Goal: Information Seeking & Learning: Learn about a topic

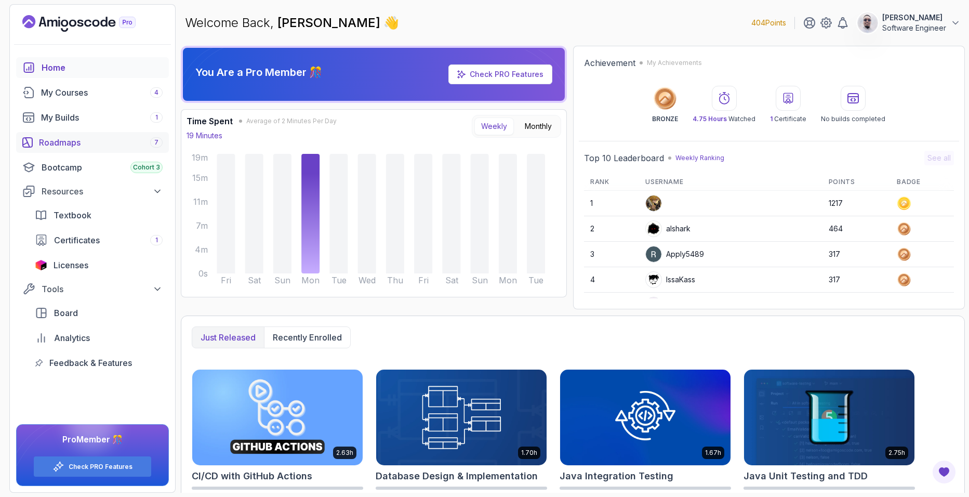
click at [86, 147] on div "Roadmaps 7" at bounding box center [101, 142] width 124 height 12
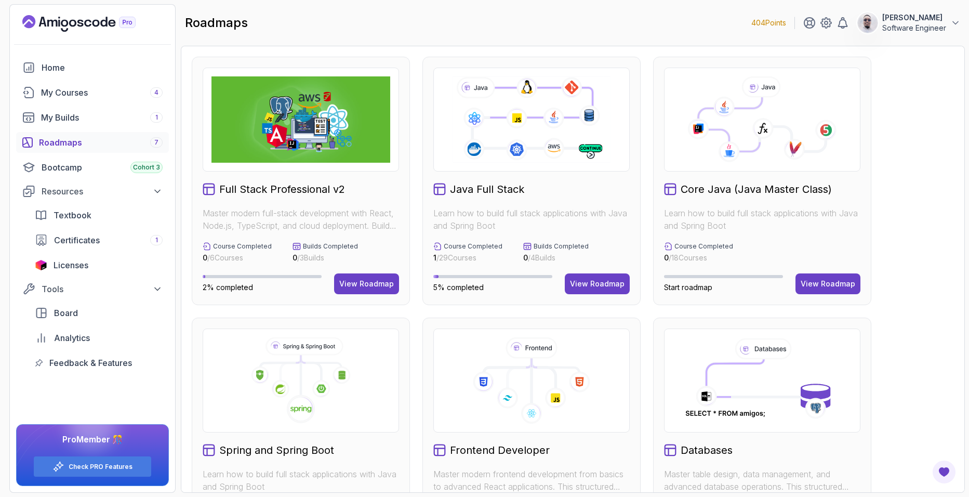
click at [911, 30] on p "Software Engineer" at bounding box center [914, 28] width 64 height 10
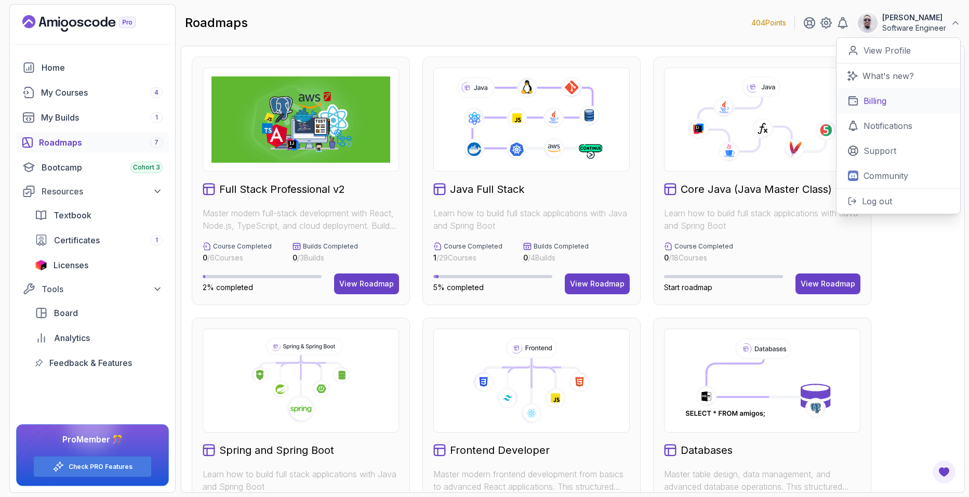
click at [881, 95] on p "Billing" at bounding box center [875, 101] width 23 height 12
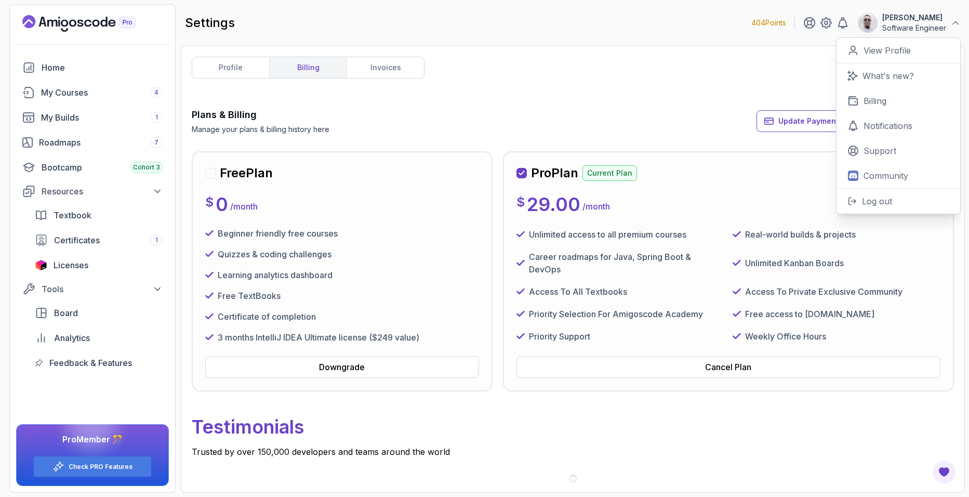
click at [530, 108] on div "Plans & Billing Manage your plans & billing history here Update Payment Details…" at bounding box center [573, 121] width 762 height 27
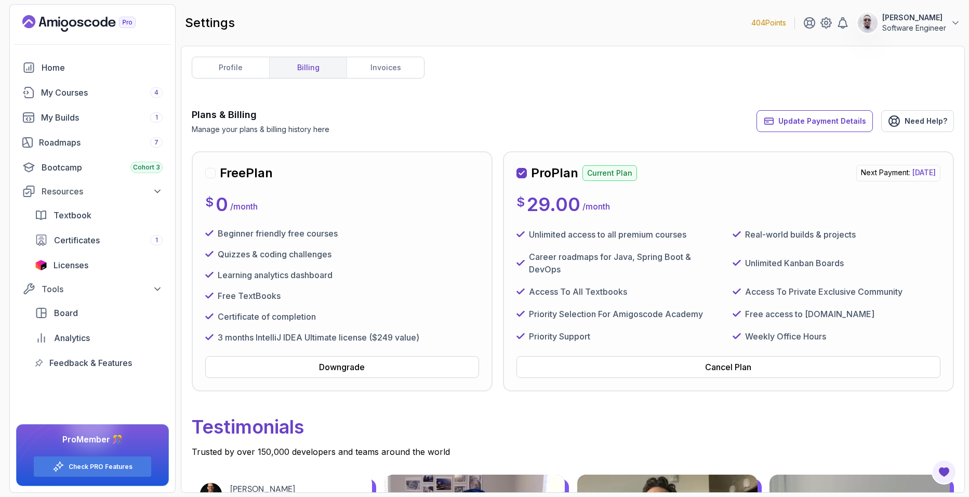
click at [394, 82] on div "profile billing invoices Plans & Billing Manage your plans & billing history he…" at bounding box center [573, 269] width 762 height 425
click at [391, 81] on div "profile billing invoices Plans & Billing Manage your plans & billing history he…" at bounding box center [573, 269] width 762 height 425
click at [382, 77] on link "invoices" at bounding box center [385, 67] width 77 height 21
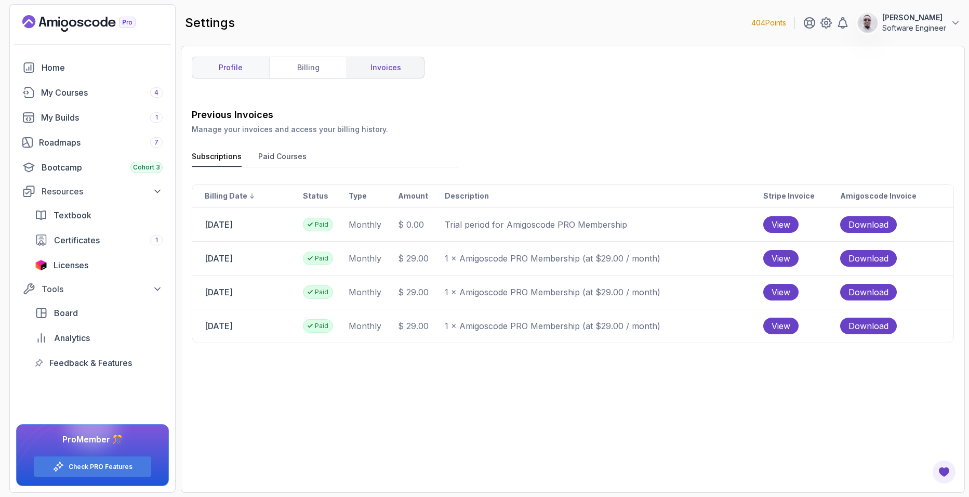
click at [244, 66] on link "profile" at bounding box center [230, 67] width 77 height 21
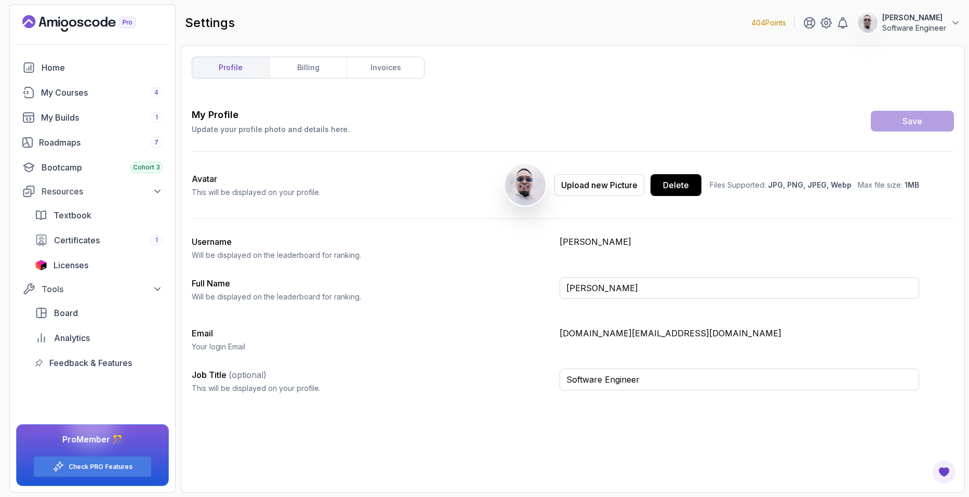
click at [227, 191] on p "This will be displayed on your profile." at bounding box center [256, 192] width 129 height 10
click at [754, 378] on input "Software Engineer" at bounding box center [740, 379] width 360 height 22
click at [546, 345] on p "Your login Email" at bounding box center [372, 346] width 360 height 10
click at [679, 381] on input "Software Engineer" at bounding box center [740, 379] width 360 height 22
type input "Software Engineer"
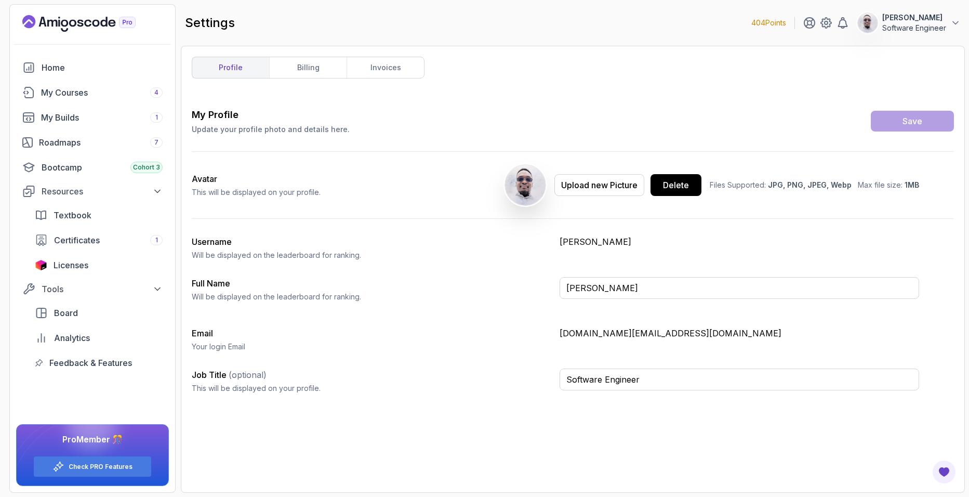
click at [677, 346] on div "Email Your login Email libockserge.dev@gmail.com" at bounding box center [556, 339] width 728 height 25
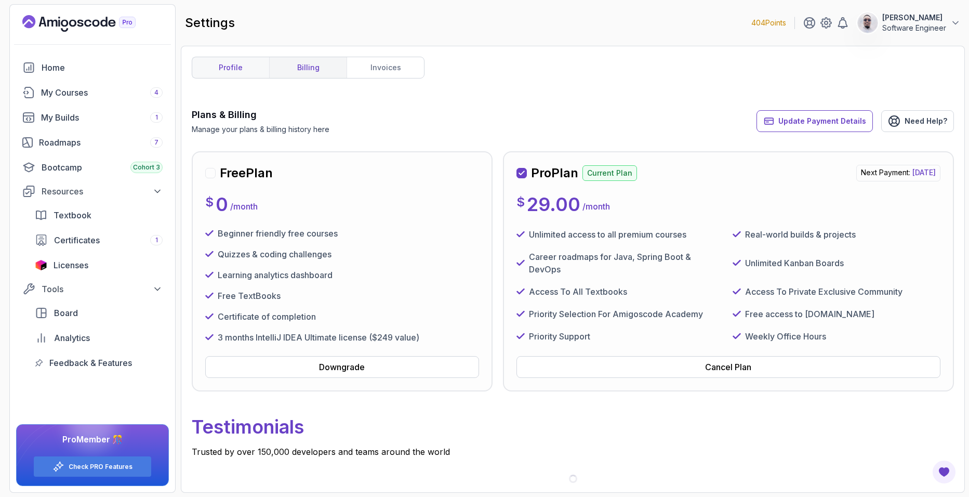
click at [242, 61] on link "profile" at bounding box center [230, 67] width 77 height 21
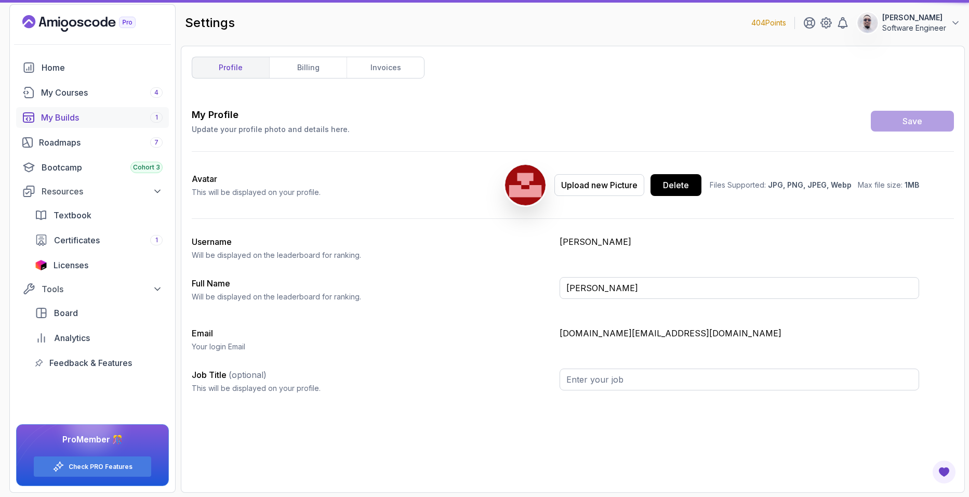
type input "Software Engineer"
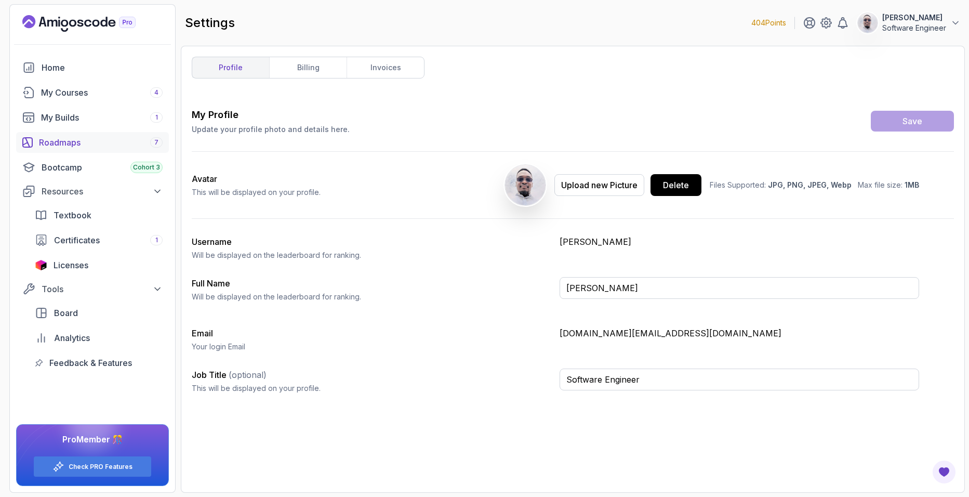
click at [100, 142] on div "Roadmaps 7" at bounding box center [101, 142] width 124 height 12
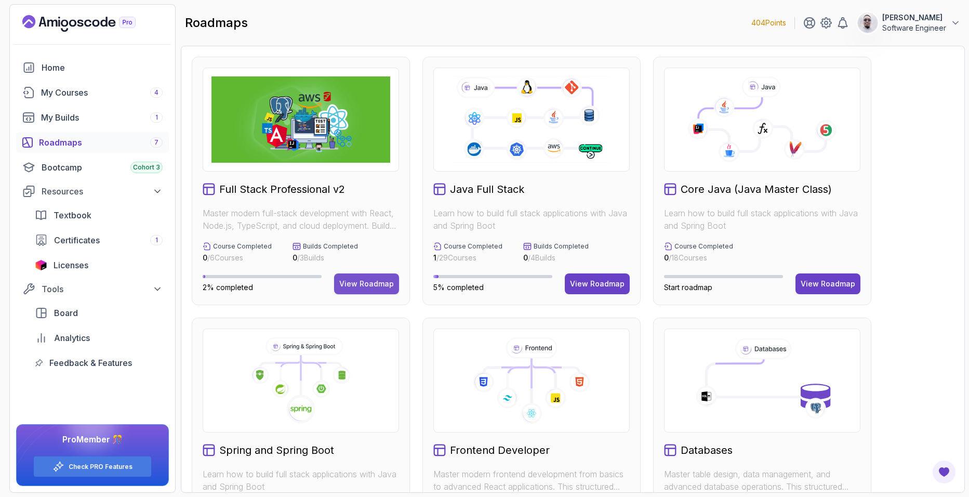
click at [372, 286] on div "View Roadmap" at bounding box center [366, 284] width 55 height 10
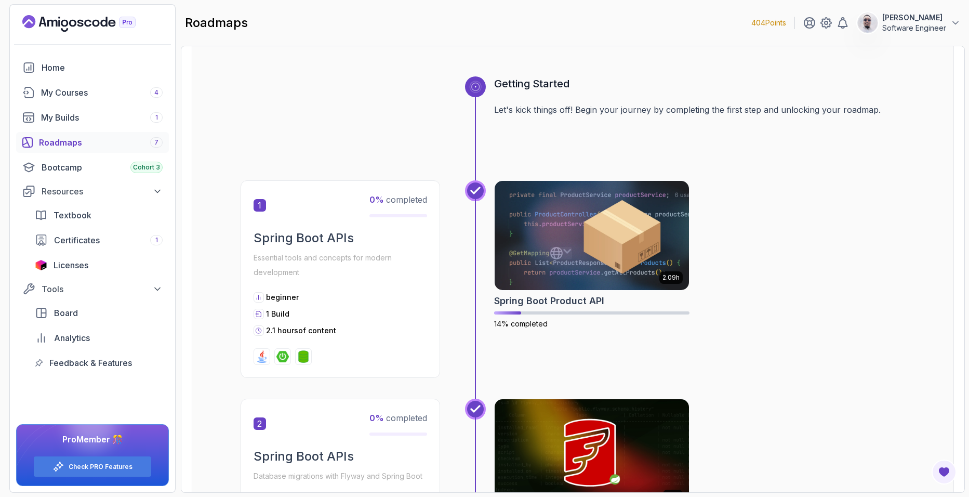
scroll to position [415, 0]
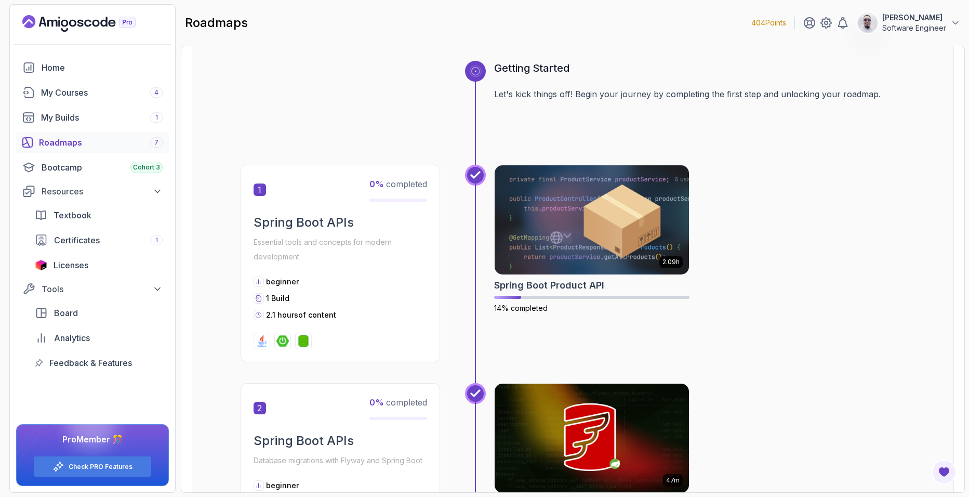
click at [298, 217] on h2 "Spring Boot APIs" at bounding box center [341, 222] width 174 height 17
click at [376, 186] on span "0 %" at bounding box center [377, 184] width 15 height 10
click at [285, 285] on p "beginner" at bounding box center [282, 281] width 33 height 10
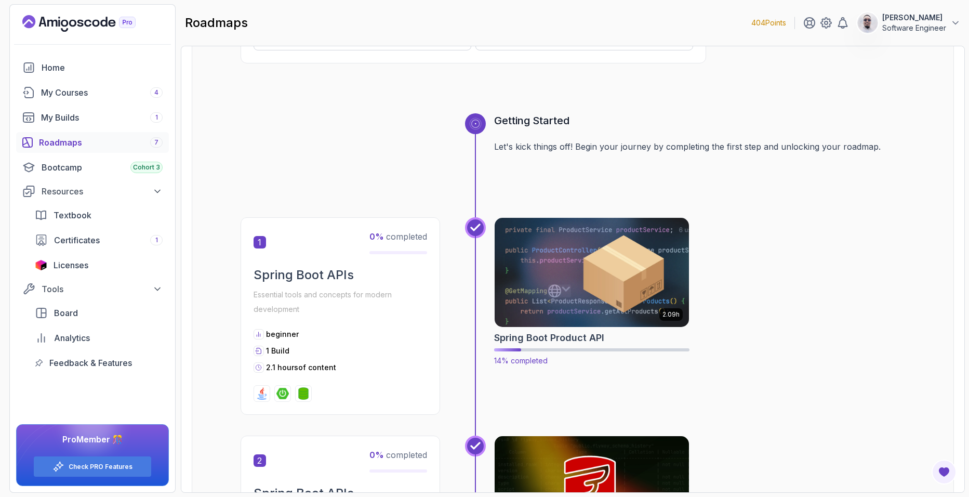
scroll to position [363, 0]
click at [566, 256] on img at bounding box center [592, 272] width 204 height 114
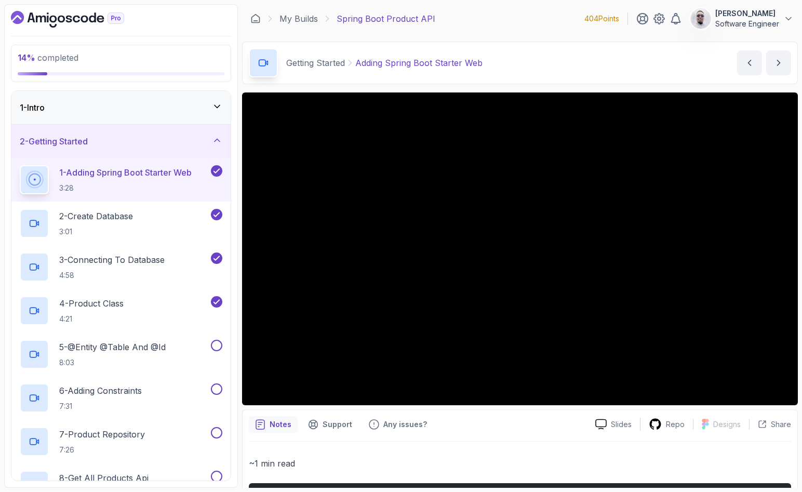
click at [236, 54] on div "14 % completed 1 - Intro 2 - Getting Started 1 - Adding Spring Boot Starter Web…" at bounding box center [121, 246] width 234 height 484
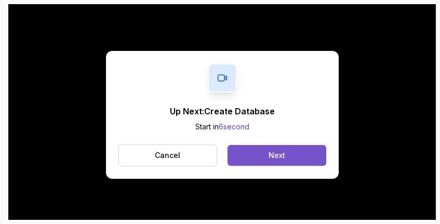
scroll to position [157, 0]
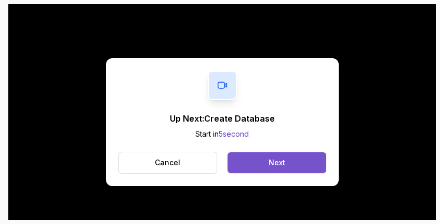
click at [258, 163] on button "Next" at bounding box center [277, 162] width 98 height 21
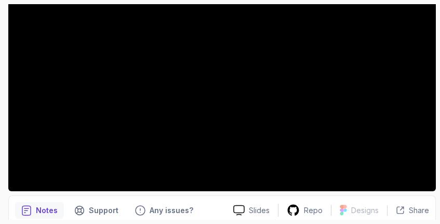
scroll to position [209, 0]
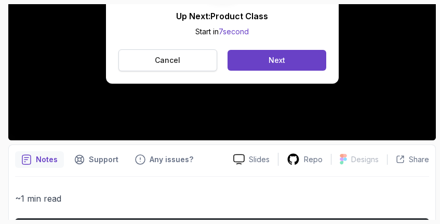
scroll to position [260, 0]
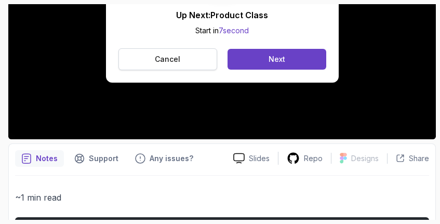
click at [180, 64] on p "Cancel" at bounding box center [167, 59] width 25 height 10
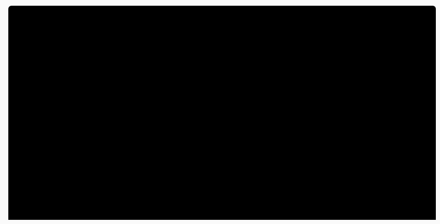
scroll to position [155, 0]
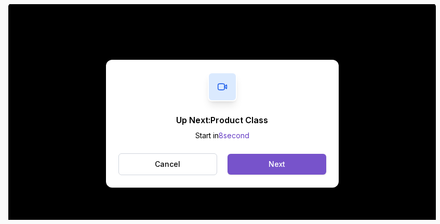
click at [298, 162] on button "Next" at bounding box center [277, 164] width 98 height 21
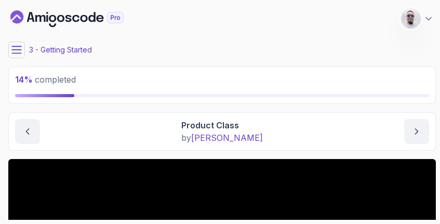
click at [24, 50] on button at bounding box center [16, 50] width 17 height 17
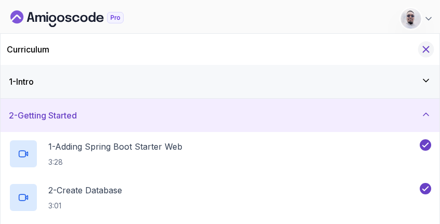
click at [424, 51] on icon "Hide Curriculum for mobile" at bounding box center [425, 49] width 11 height 11
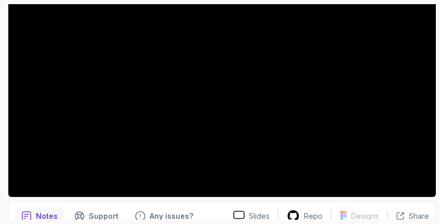
scroll to position [207, 0]
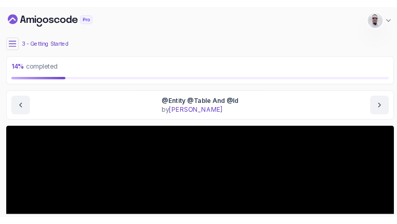
scroll to position [207, 0]
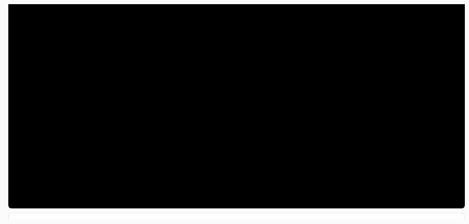
click at [468, 47] on section "14 % completed 1 - Intro 2 - Getting Started 1 - Adding Spring Boot Starter Web…" at bounding box center [234, 112] width 469 height 224
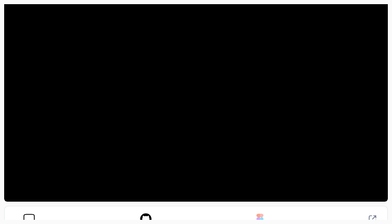
scroll to position [133, 0]
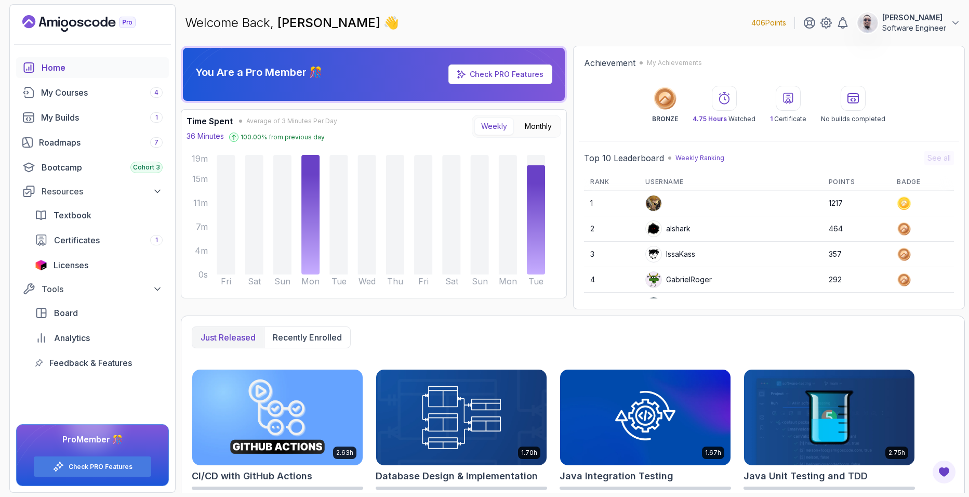
drag, startPoint x: 686, startPoint y: 211, endPoint x: 653, endPoint y: 197, distance: 35.6
click at [653, 197] on td at bounding box center [730, 203] width 183 height 25
drag, startPoint x: 653, startPoint y: 197, endPoint x: 713, endPoint y: 199, distance: 59.3
click at [713, 199] on td at bounding box center [730, 203] width 183 height 25
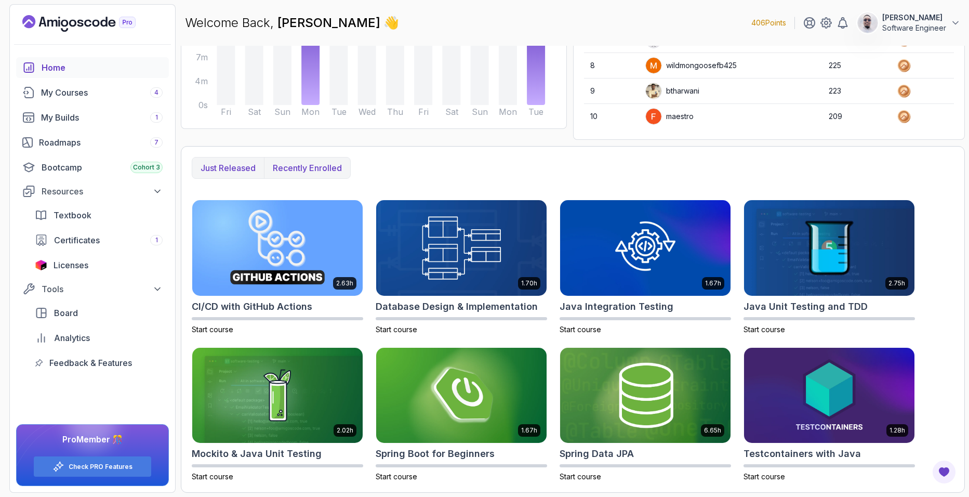
click at [305, 167] on p "Recently enrolled" at bounding box center [307, 168] width 69 height 12
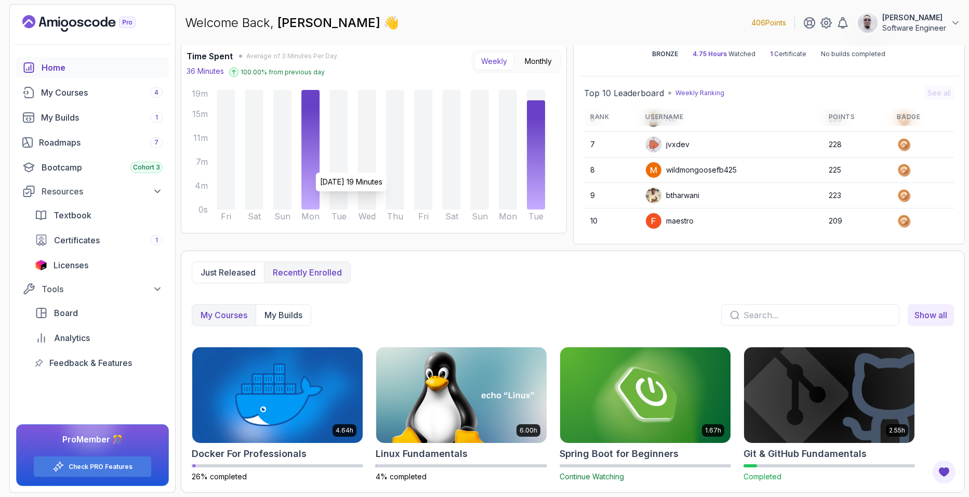
scroll to position [65, 0]
click at [102, 261] on div "Licenses" at bounding box center [108, 265] width 109 height 12
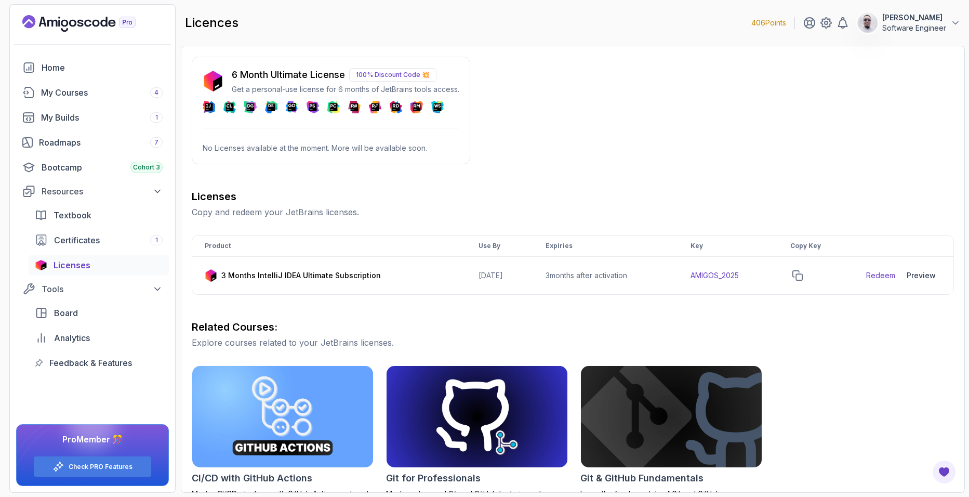
click at [299, 89] on p "Get a personal-use license for 6 months of JetBrains tools access." at bounding box center [346, 89] width 228 height 10
click at [454, 201] on h3 "Licenses" at bounding box center [573, 196] width 762 height 15
drag, startPoint x: 348, startPoint y: 70, endPoint x: 234, endPoint y: 76, distance: 113.5
click at [234, 76] on div "6 Month Ultimate License 100% Discount Code 💥" at bounding box center [346, 75] width 228 height 15
click at [233, 76] on p "6 Month Ultimate License" at bounding box center [288, 75] width 113 height 15
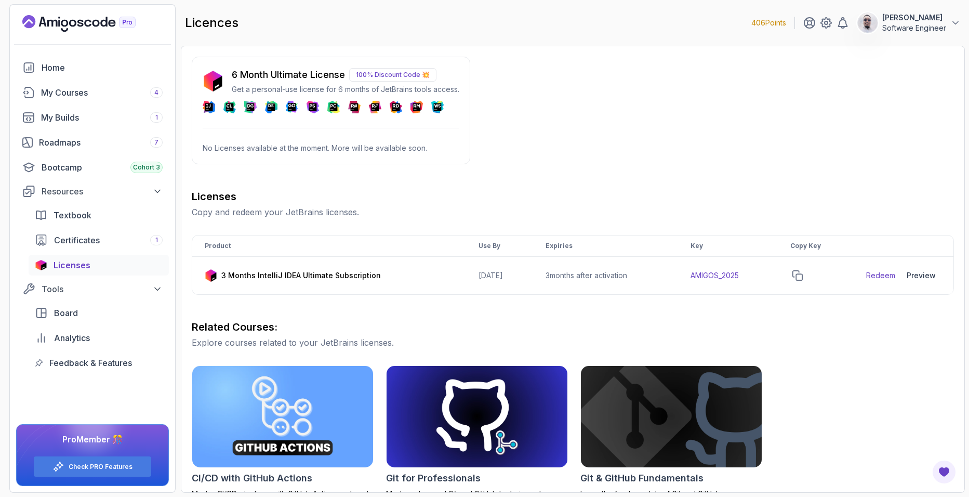
click at [301, 149] on p "No Licenses available at the moment. More will be available soon." at bounding box center [331, 148] width 257 height 10
click at [920, 271] on div "Preview" at bounding box center [921, 275] width 29 height 10
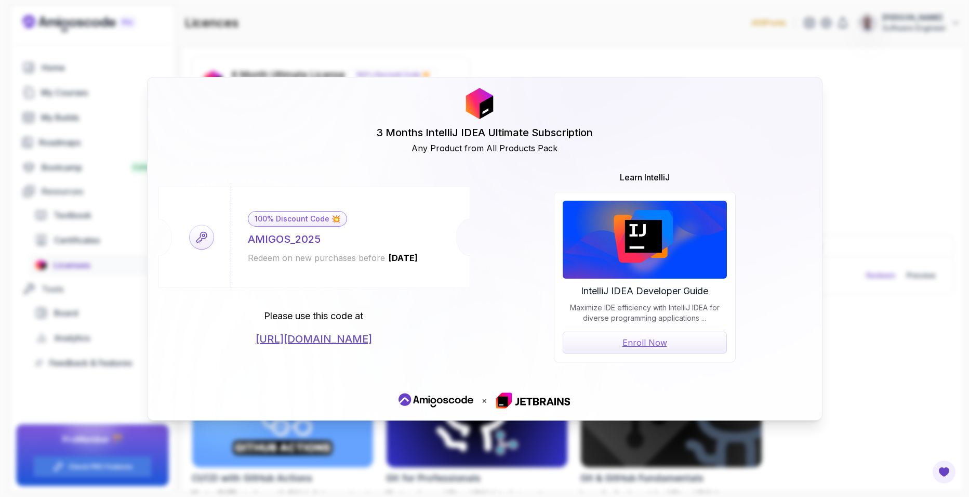
click at [918, 113] on div "3 Months IntelliJ IDEA Ultimate Subscription Any Product from All Products Pack…" at bounding box center [484, 248] width 969 height 497
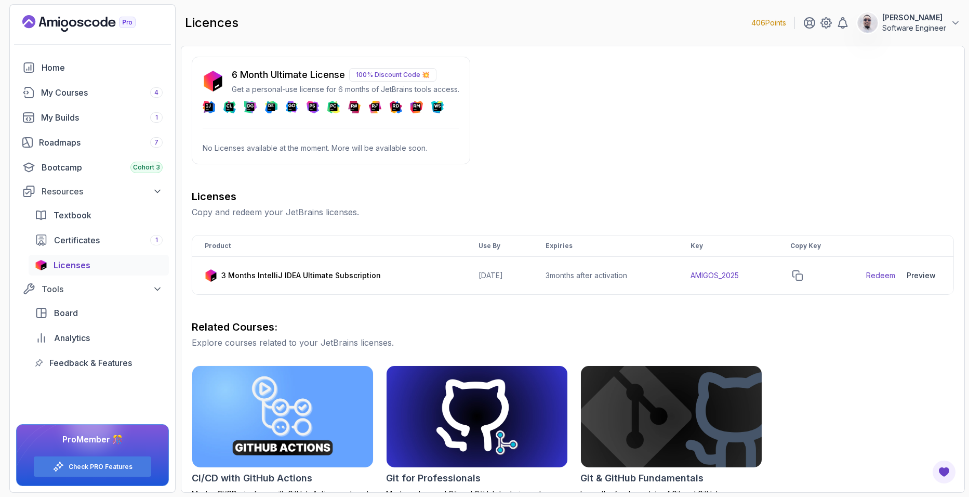
click at [402, 74] on p "100% Discount Code 💥" at bounding box center [392, 75] width 87 height 14
click at [94, 219] on div "Textbook" at bounding box center [108, 215] width 109 height 12
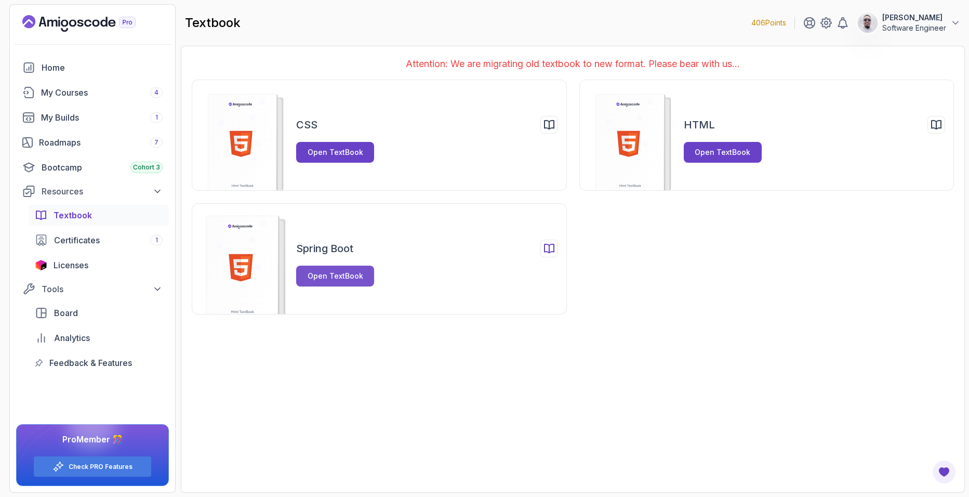
click at [344, 276] on div "Open TextBook" at bounding box center [336, 276] width 56 height 10
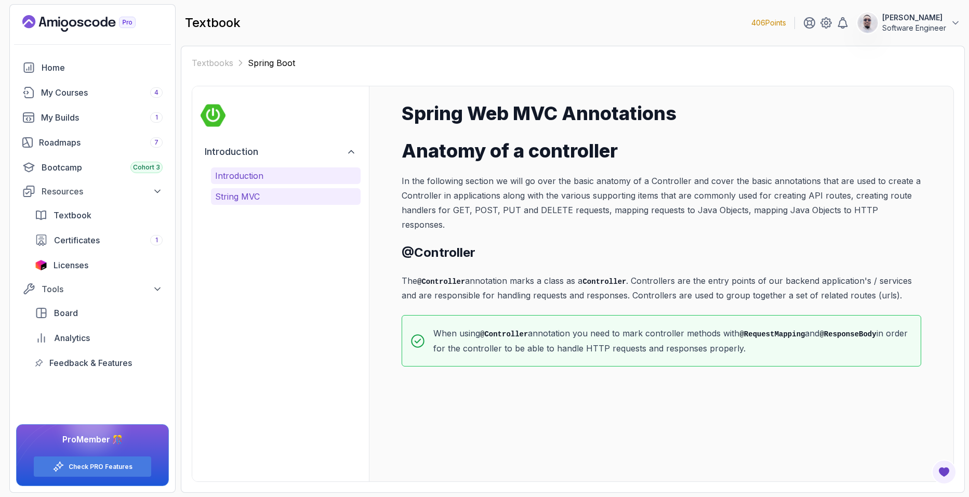
click at [292, 194] on p "String MVC" at bounding box center [285, 196] width 141 height 12
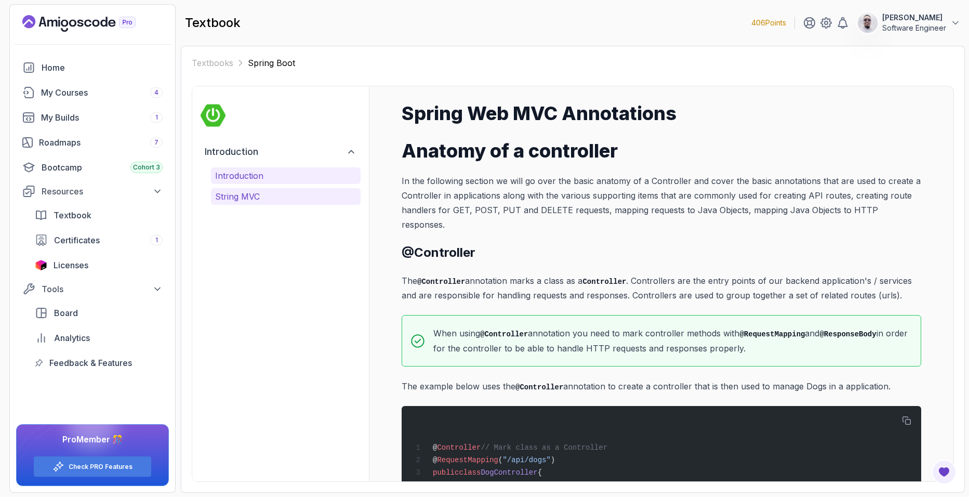
click at [313, 179] on p "Introduction" at bounding box center [285, 175] width 141 height 12
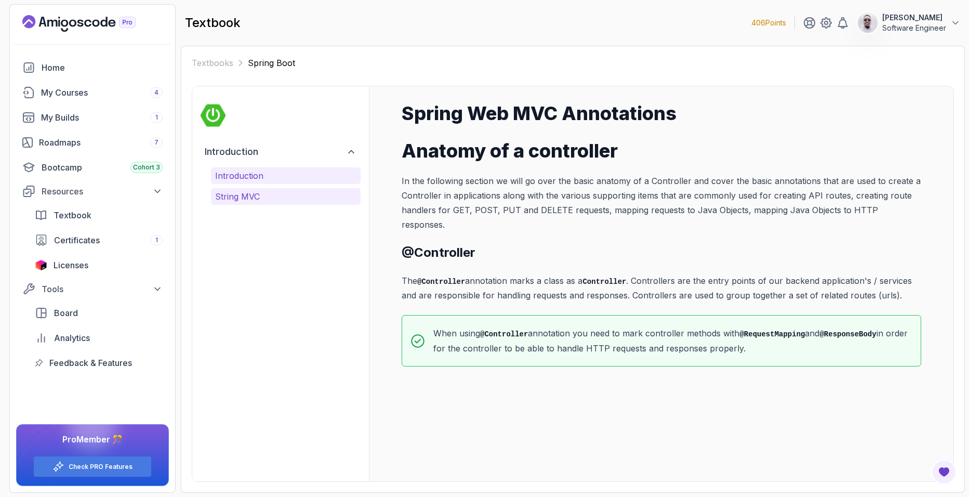
click at [272, 191] on p "String MVC" at bounding box center [285, 196] width 141 height 12
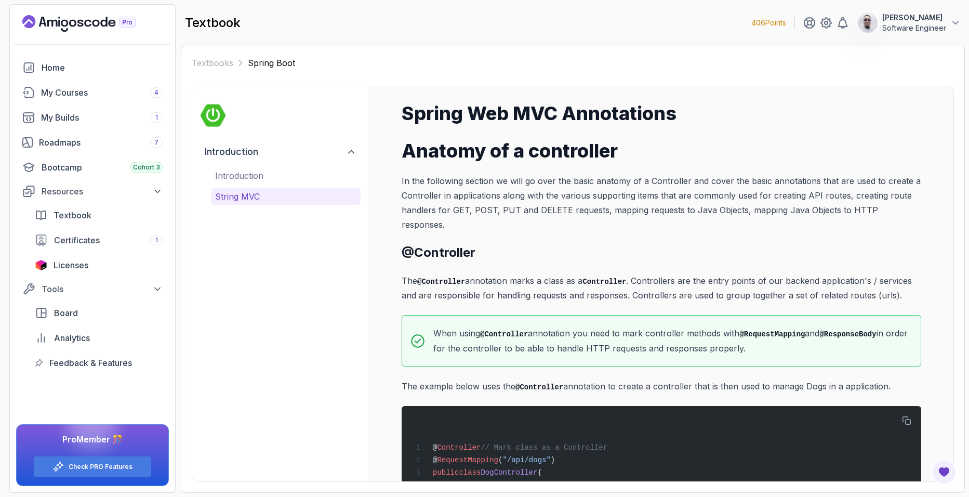
click at [277, 166] on div "Introduction Introduction String MVC" at bounding box center [281, 172] width 160 height 64
click at [264, 176] on p "Introduction" at bounding box center [285, 175] width 141 height 12
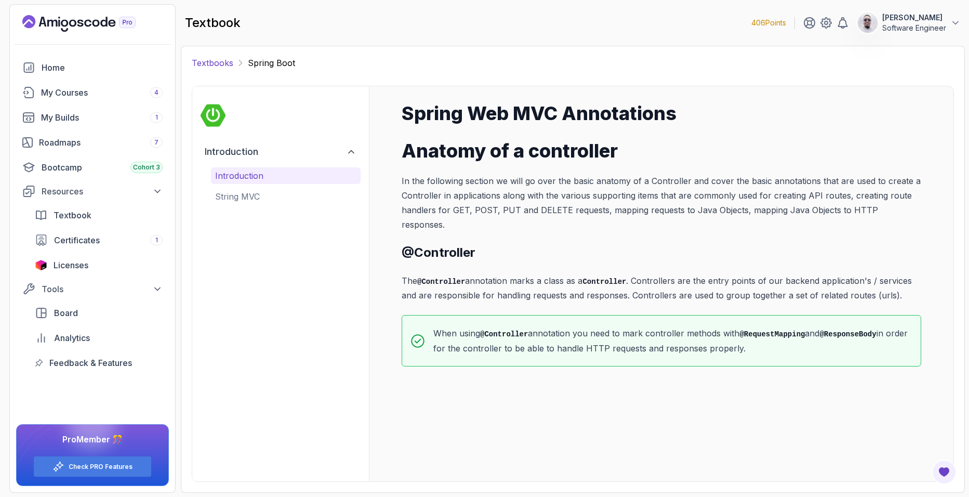
click at [227, 64] on link "Textbooks" at bounding box center [213, 63] width 42 height 12
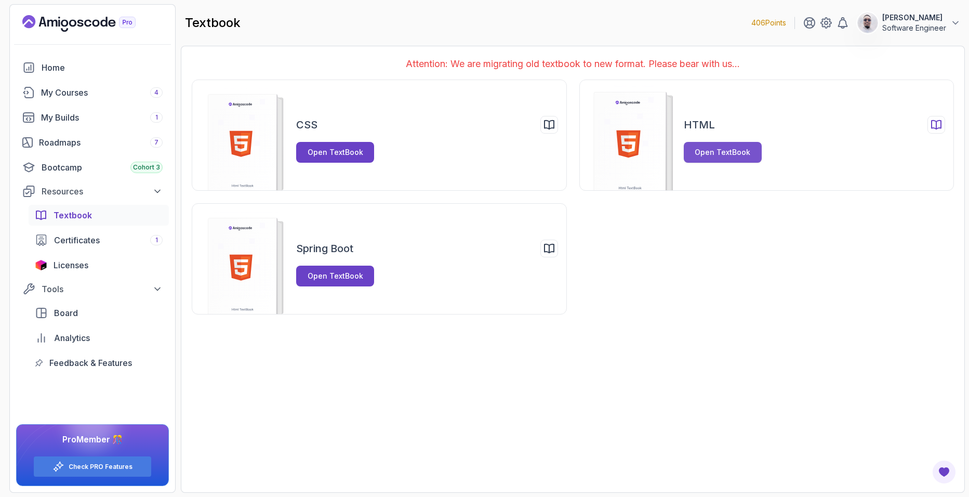
click at [697, 144] on button "Open TextBook" at bounding box center [723, 152] width 78 height 21
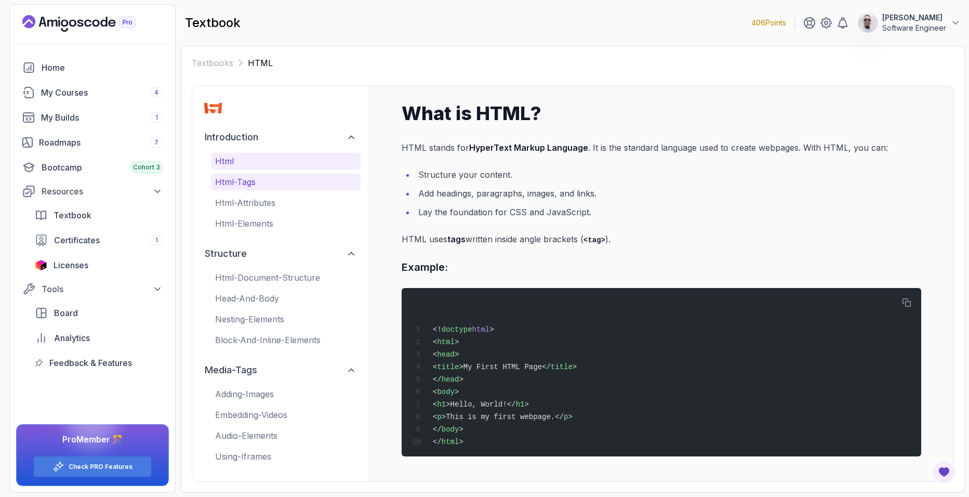
click at [256, 184] on p "html-tags" at bounding box center [285, 182] width 141 height 12
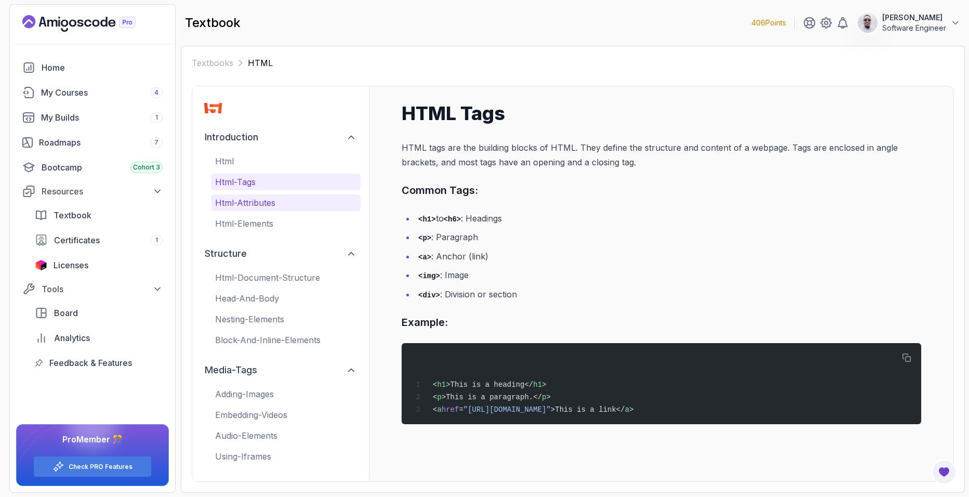
click at [264, 201] on p "html-attributes" at bounding box center [285, 202] width 141 height 12
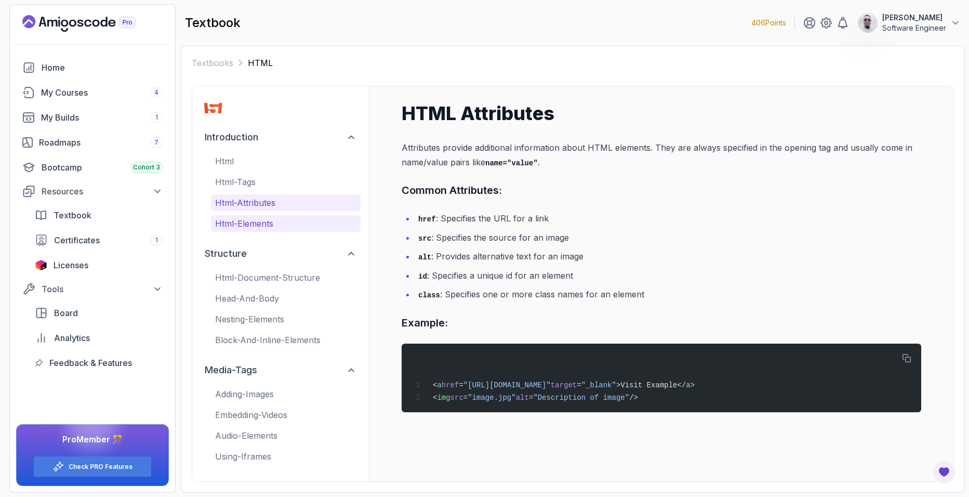
click at [271, 221] on p "html-elements" at bounding box center [285, 223] width 141 height 12
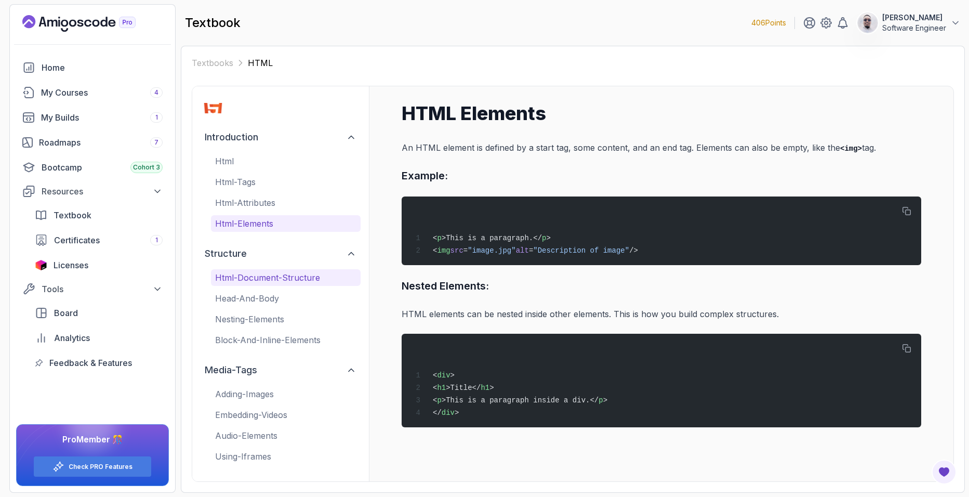
click at [262, 281] on p "html-document-structure" at bounding box center [285, 277] width 141 height 12
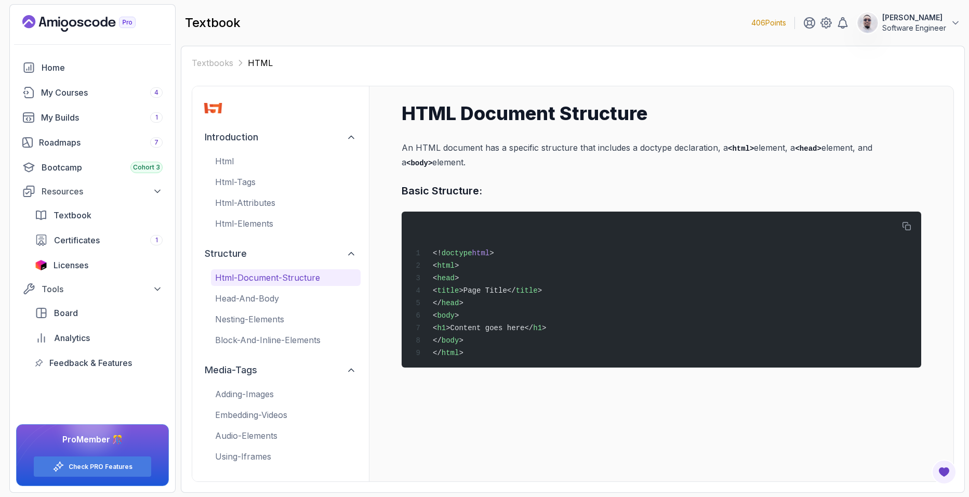
click at [262, 281] on p "html-document-structure" at bounding box center [285, 277] width 141 height 12
click at [268, 307] on div "html-document-structure head-and-body nesting-elements block-and-inline-elements" at bounding box center [286, 308] width 150 height 79
click at [270, 301] on p "head-and-body" at bounding box center [285, 298] width 141 height 12
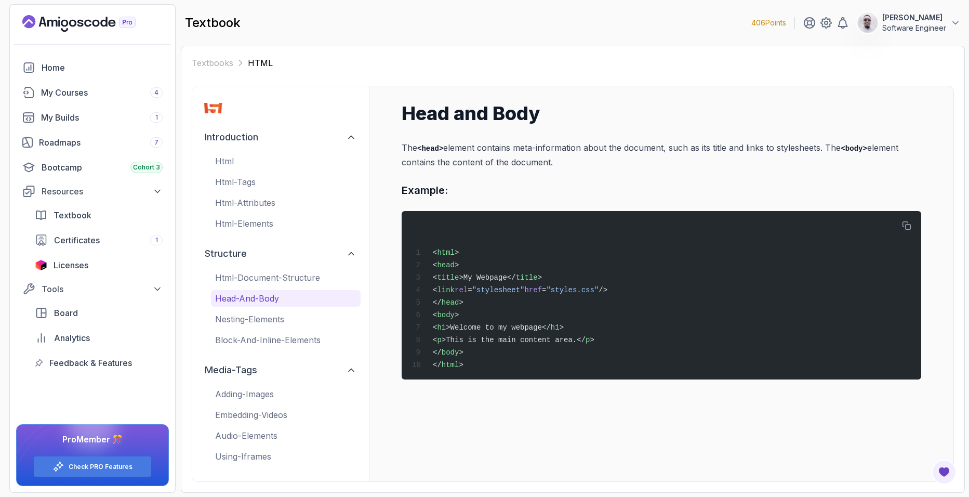
click at [283, 327] on div "html-document-structure head-and-body nesting-elements block-and-inline-elements" at bounding box center [286, 308] width 150 height 79
click at [273, 326] on button "nesting-elements" at bounding box center [286, 319] width 150 height 17
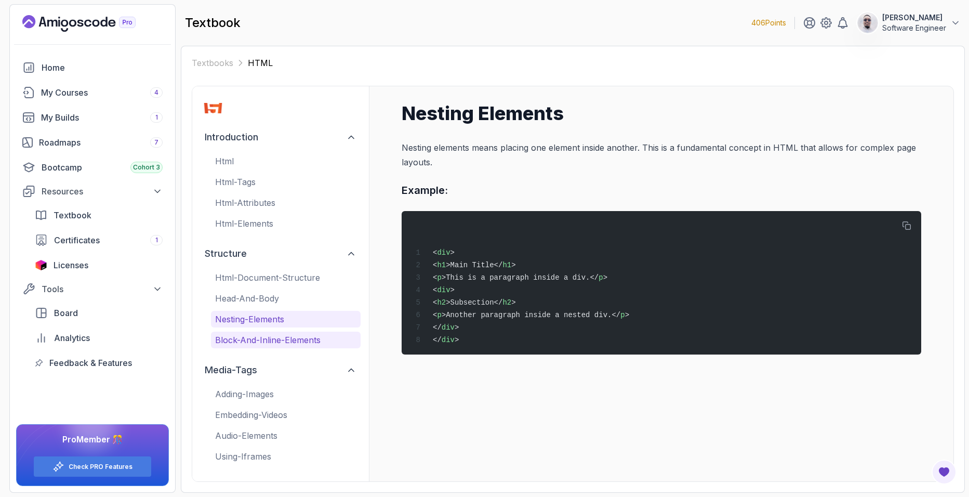
click at [277, 347] on button "block-and-inline-elements" at bounding box center [286, 340] width 150 height 17
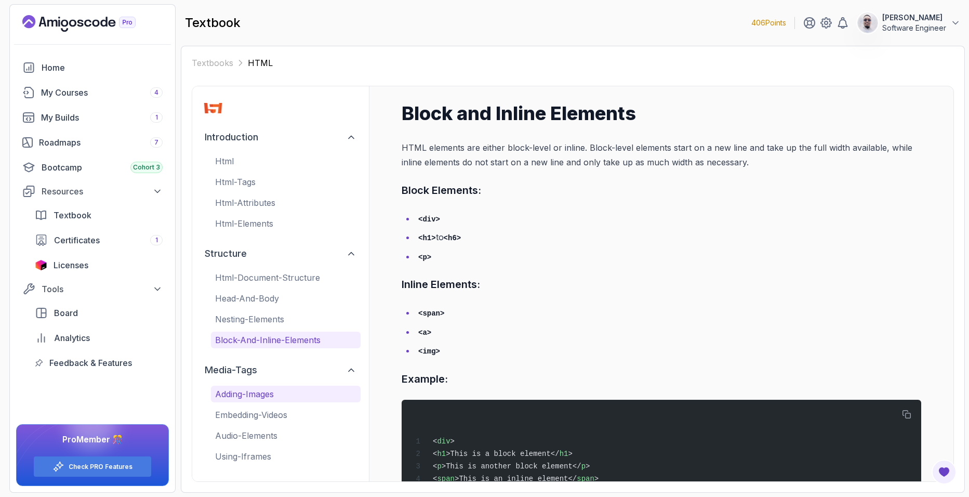
click at [277, 398] on p "adding-images" at bounding box center [285, 394] width 141 height 12
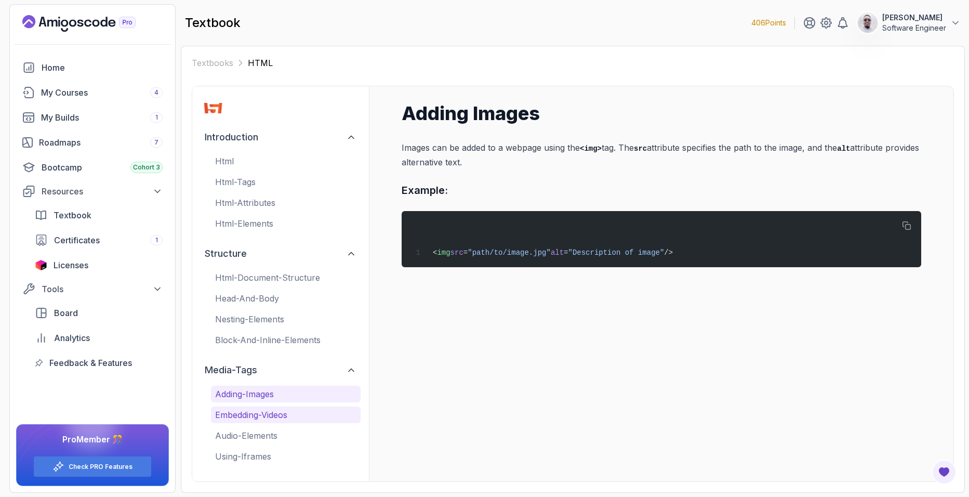
click at [281, 413] on p "embedding-videos" at bounding box center [285, 414] width 141 height 12
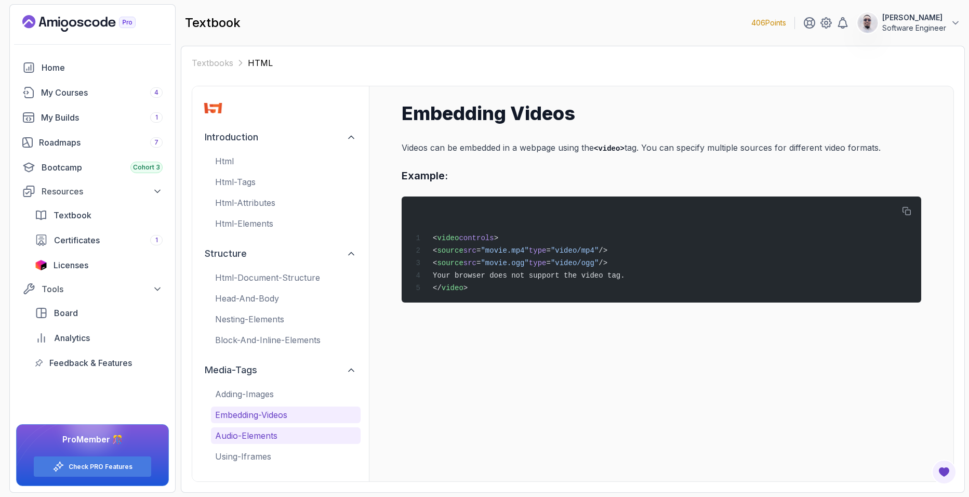
click at [272, 432] on p "audio-elements" at bounding box center [285, 435] width 141 height 12
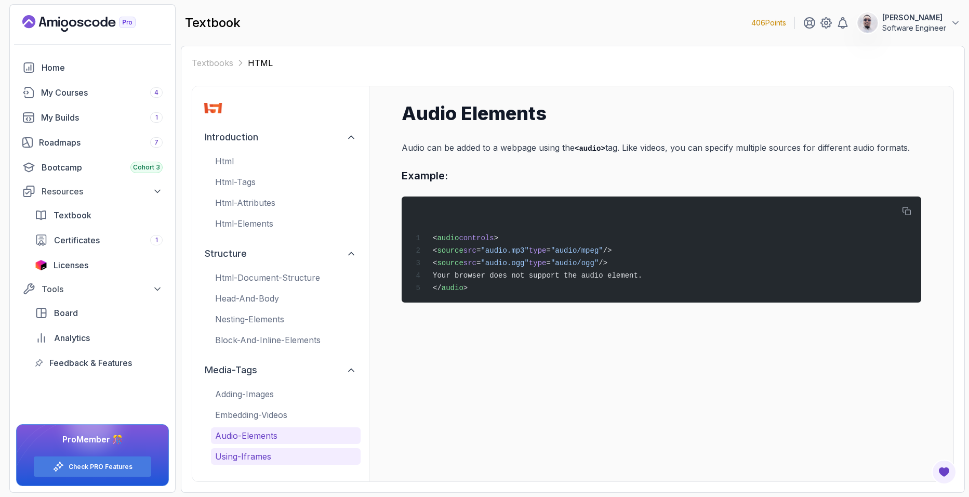
click at [269, 457] on p "using-iframes" at bounding box center [285, 456] width 141 height 12
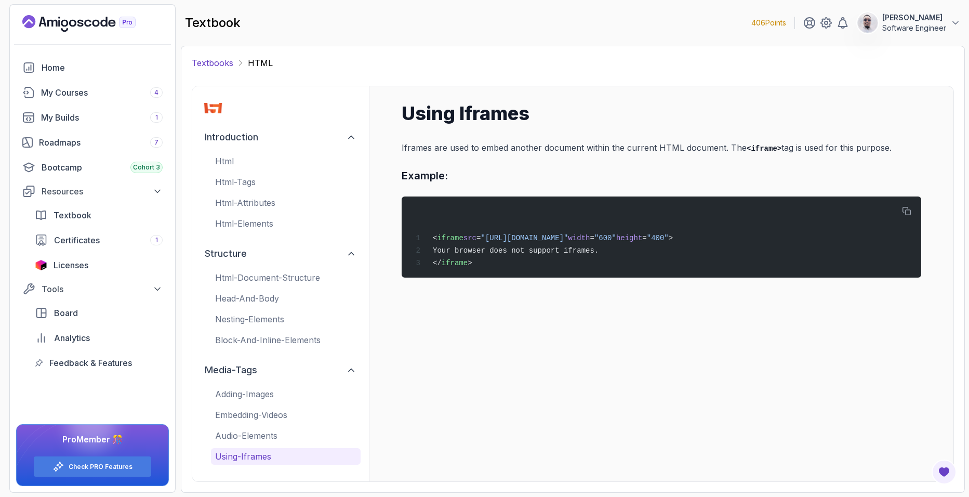
click at [216, 61] on link "Textbooks" at bounding box center [213, 63] width 42 height 12
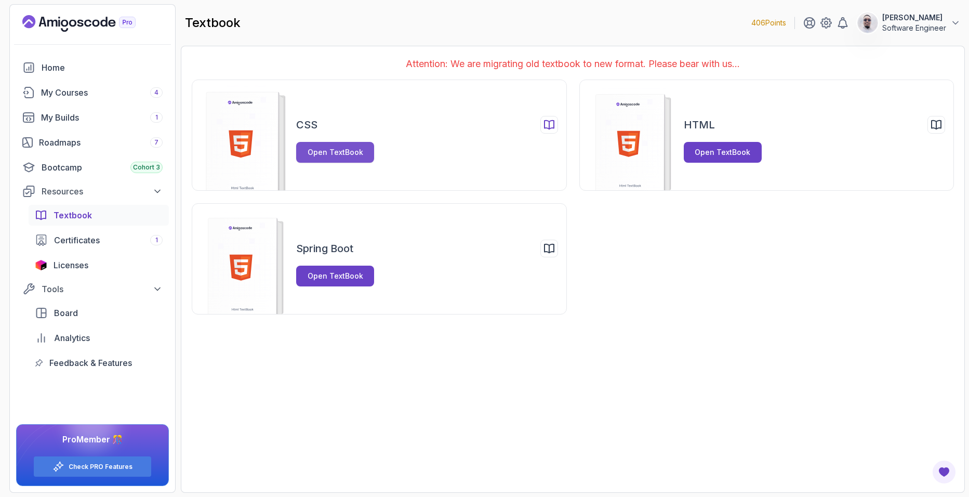
click at [330, 156] on div "Open TextBook" at bounding box center [336, 152] width 56 height 10
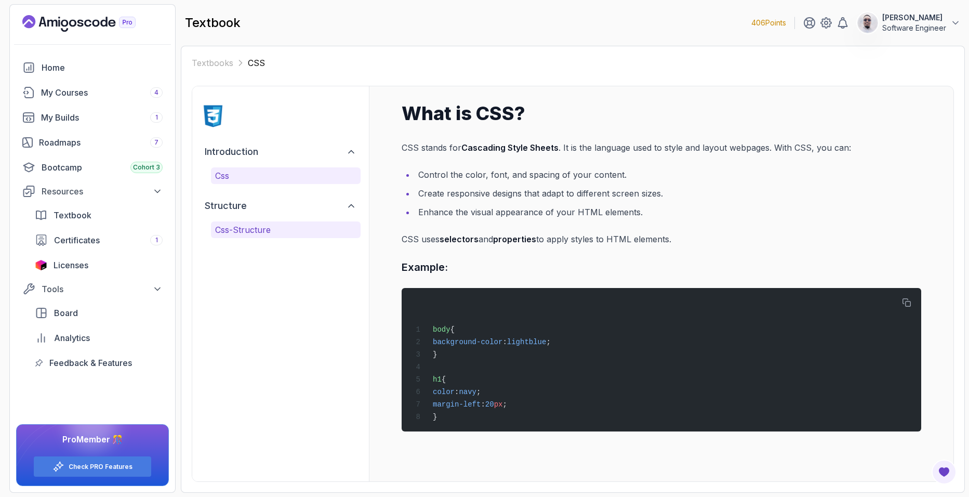
click at [266, 230] on p "css-structure" at bounding box center [285, 229] width 141 height 12
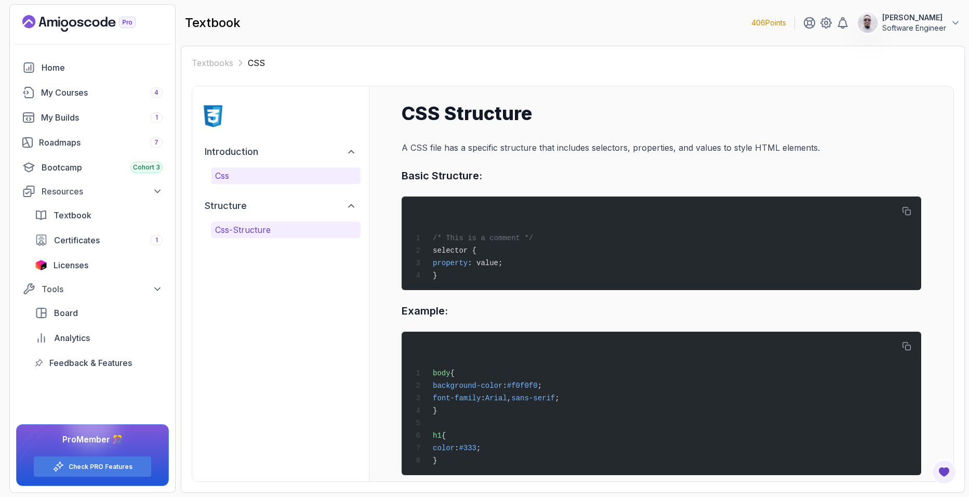
click at [276, 175] on p "css" at bounding box center [285, 175] width 141 height 12
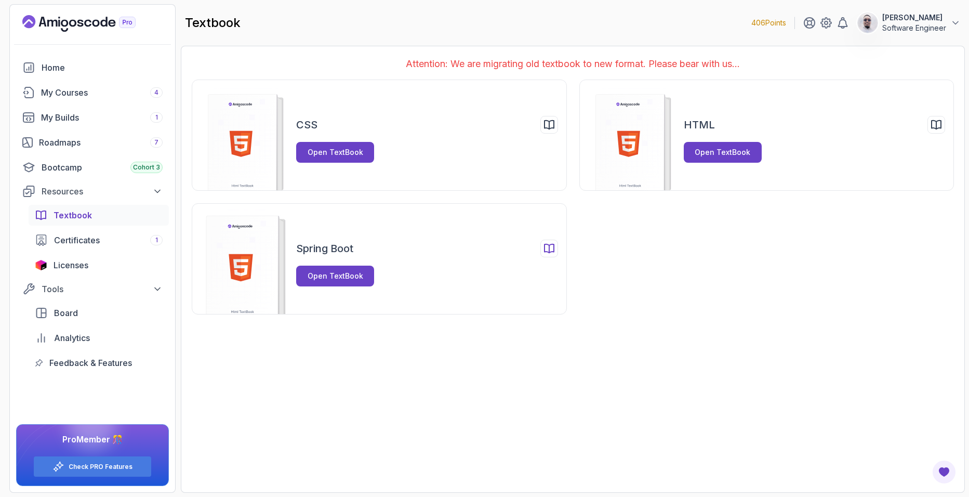
click at [547, 253] on icon at bounding box center [549, 248] width 12 height 12
click at [346, 282] on button "Open TextBook" at bounding box center [335, 276] width 78 height 21
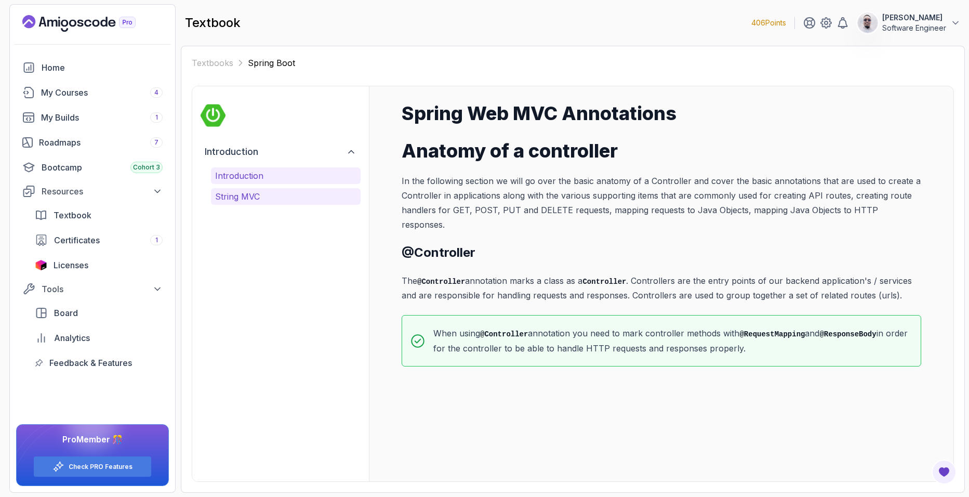
click at [265, 193] on p "String MVC" at bounding box center [285, 196] width 141 height 12
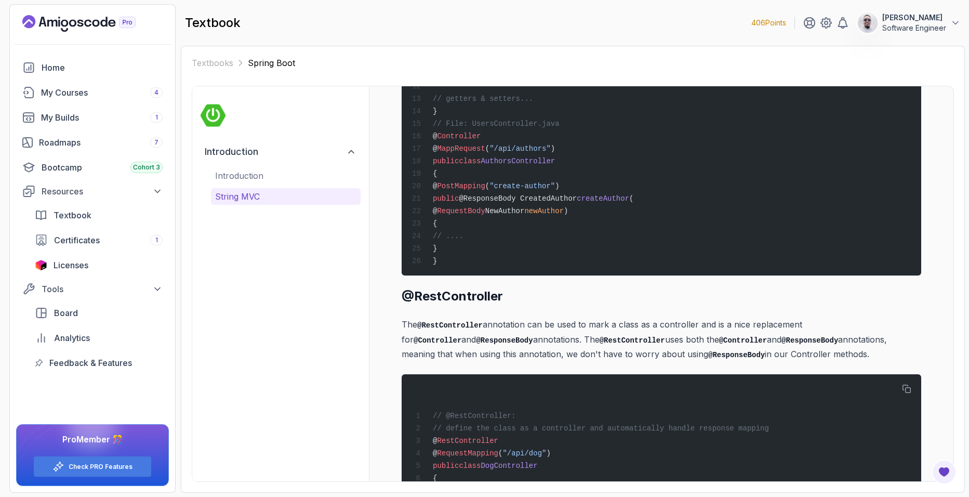
scroll to position [4220, 0]
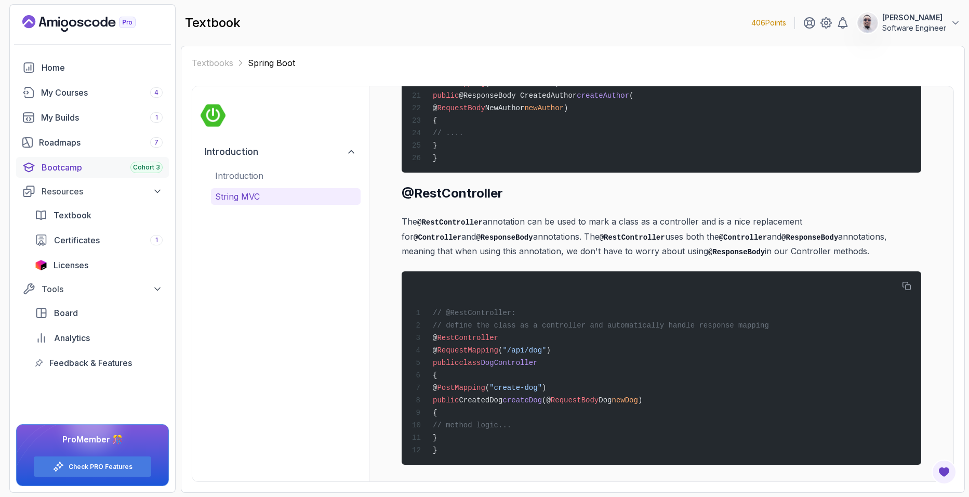
click at [141, 175] on link "Bootcamp Cohort 3" at bounding box center [92, 167] width 153 height 21
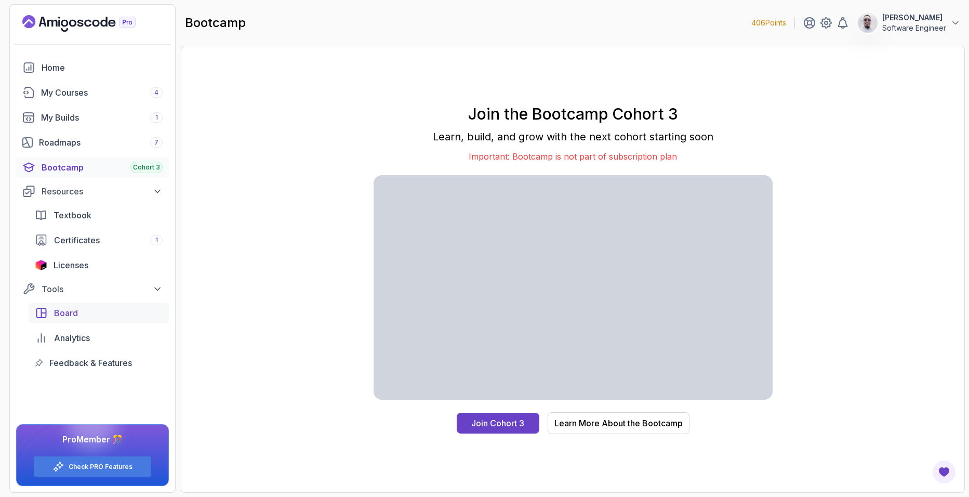
click at [83, 306] on link "Board" at bounding box center [99, 312] width 140 height 21
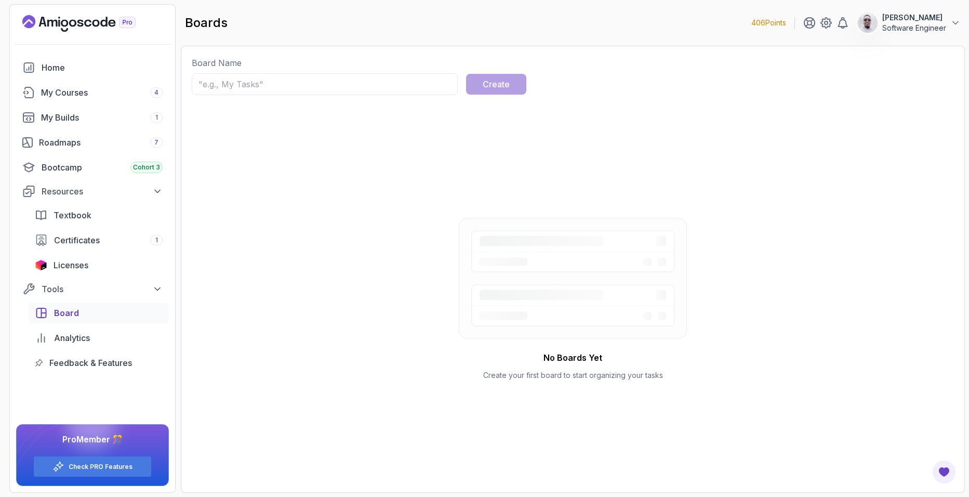
click at [404, 83] on input "text" at bounding box center [325, 84] width 266 height 22
click at [368, 145] on div "No Boards Yet Create your first board to start organizing your tasks" at bounding box center [573, 299] width 762 height 366
click at [87, 360] on span "Feedback & Features" at bounding box center [90, 363] width 83 height 12
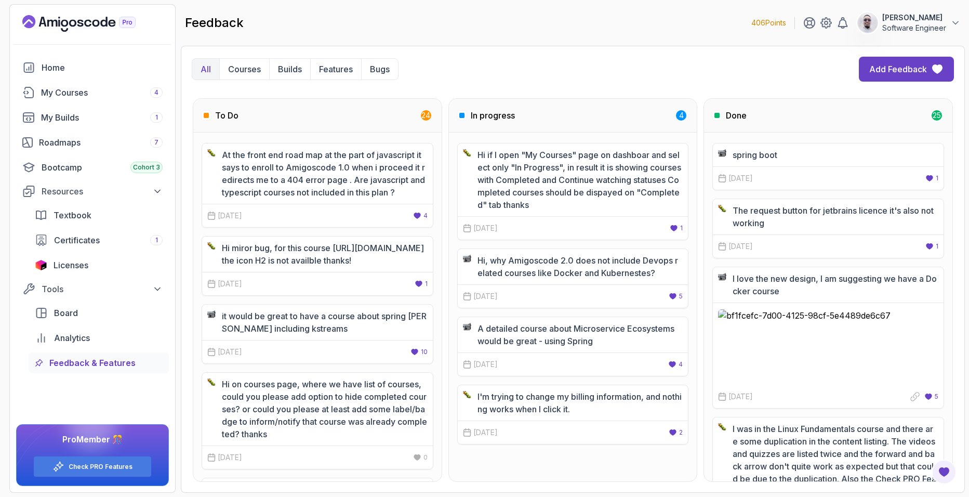
click at [817, 156] on div "spring boot" at bounding box center [828, 155] width 220 height 12
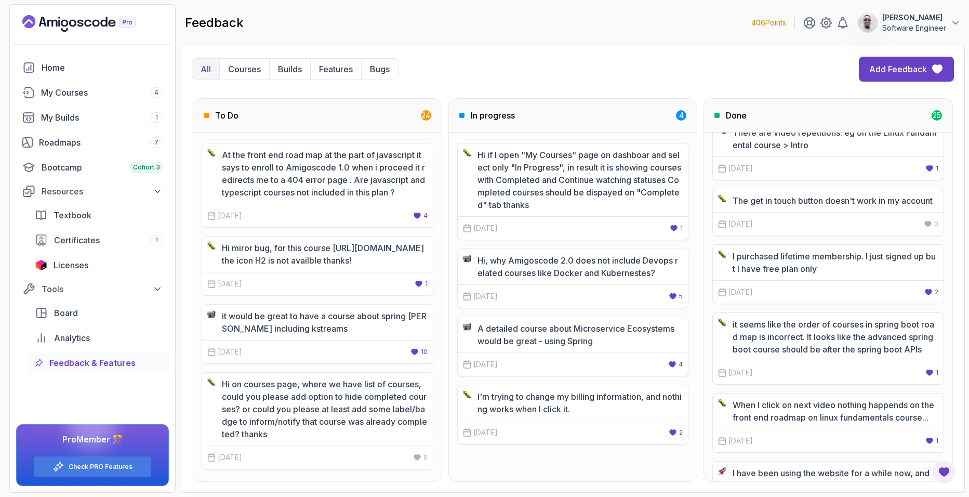
scroll to position [416, 0]
click at [713, 115] on div "Done 25" at bounding box center [828, 116] width 248 height 34
click at [721, 115] on div "Done" at bounding box center [731, 115] width 32 height 12
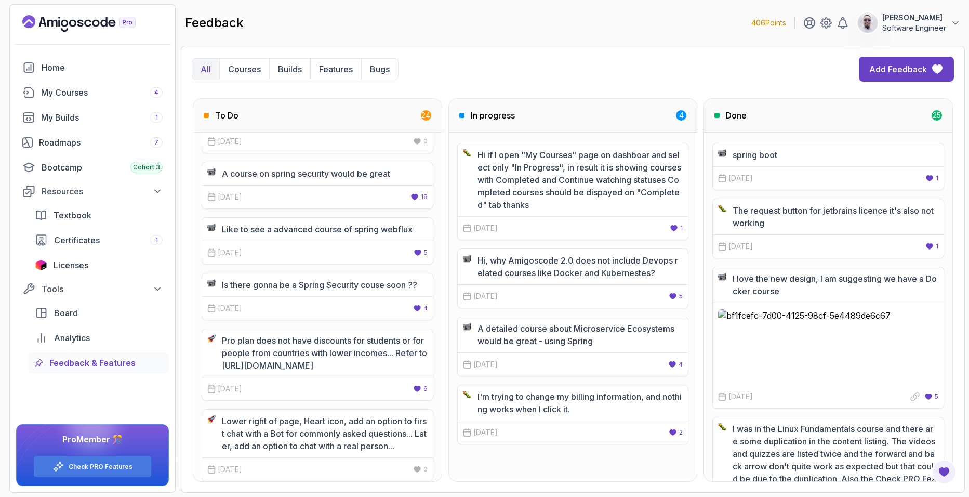
scroll to position [0, 0]
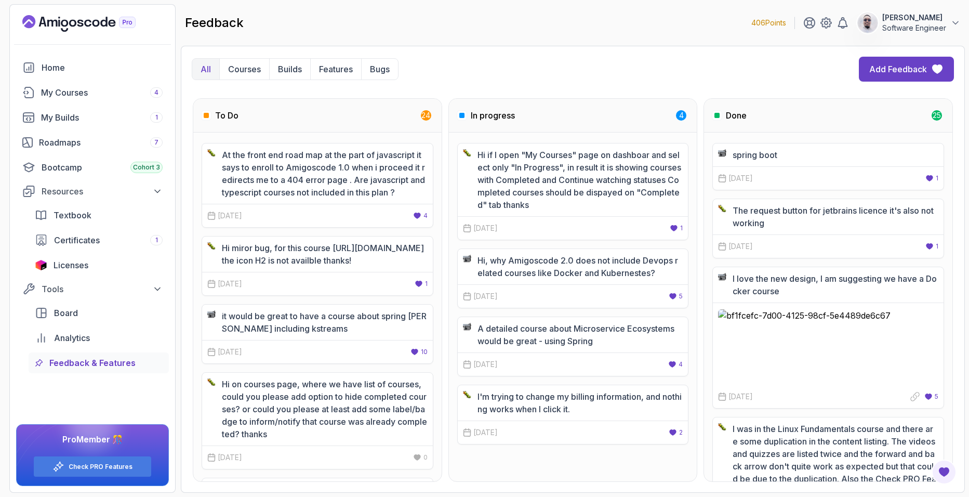
click at [314, 112] on div "To Do 24" at bounding box center [317, 116] width 248 height 34
click at [81, 332] on span "Analytics" at bounding box center [72, 338] width 36 height 12
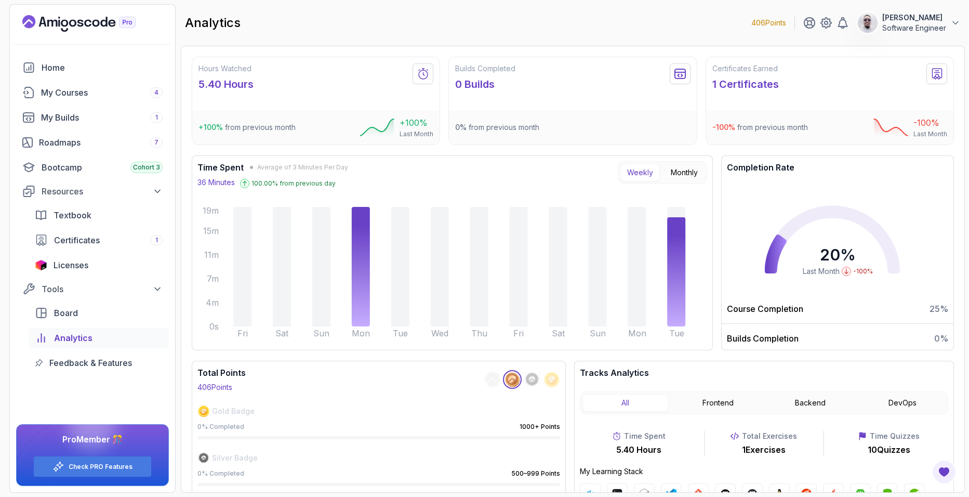
click at [782, 245] on icon at bounding box center [776, 253] width 22 height 39
drag, startPoint x: 887, startPoint y: 271, endPoint x: 829, endPoint y: 251, distance: 61.6
click at [829, 251] on div "20 % Last Month -100 %" at bounding box center [837, 242] width 221 height 104
drag, startPoint x: 829, startPoint y: 251, endPoint x: 864, endPoint y: 262, distance: 37.3
click at [864, 262] on div "20 % Last Month -100 %" at bounding box center [838, 260] width 70 height 31
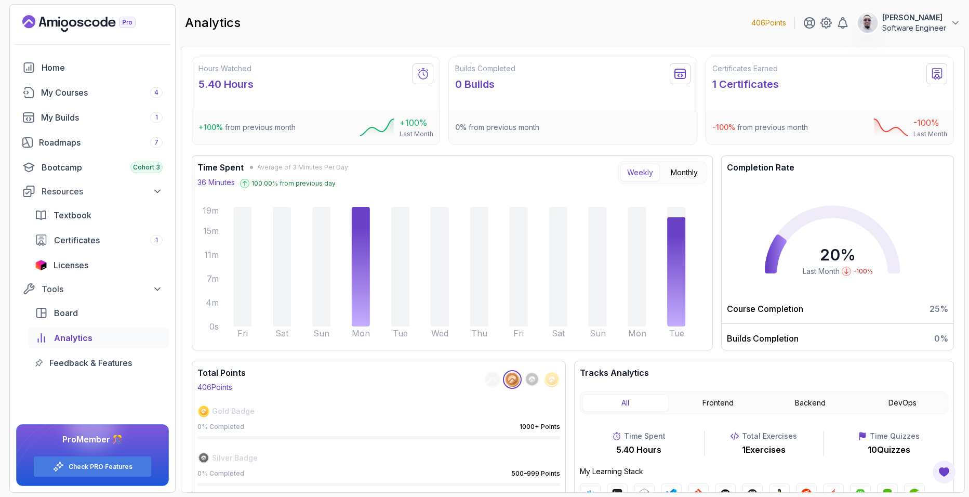
click at [723, 127] on span "-100 %" at bounding box center [724, 127] width 23 height 9
click at [938, 74] on icon at bounding box center [937, 74] width 13 height 12
click at [505, 69] on h2 "Builds Completed" at bounding box center [485, 68] width 60 height 10
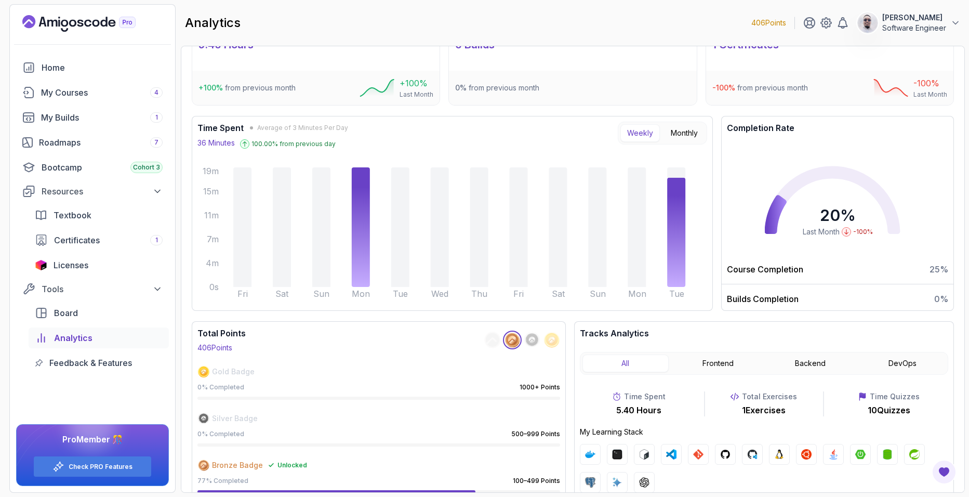
scroll to position [46, 0]
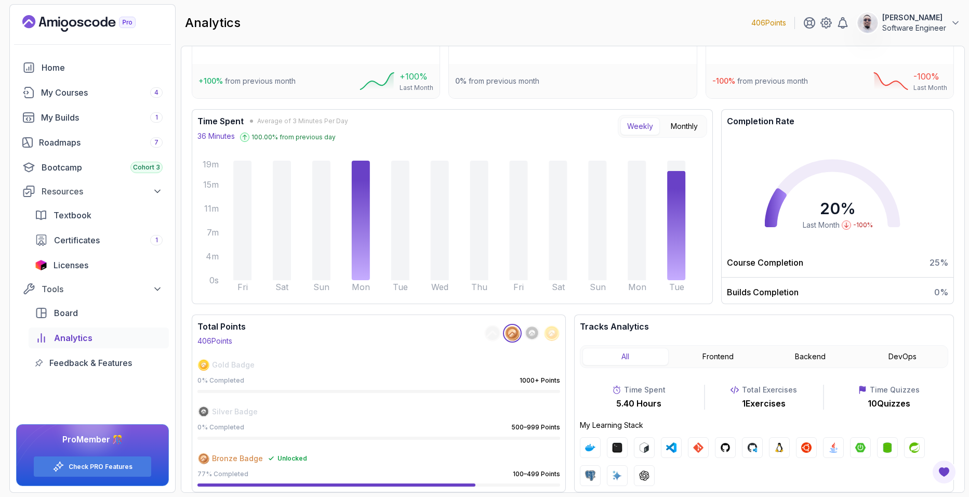
click at [534, 327] on circle at bounding box center [531, 332] width 13 height 13
click at [588, 447] on img at bounding box center [590, 447] width 10 height 10
click at [716, 354] on button "Frontend" at bounding box center [718, 357] width 86 height 18
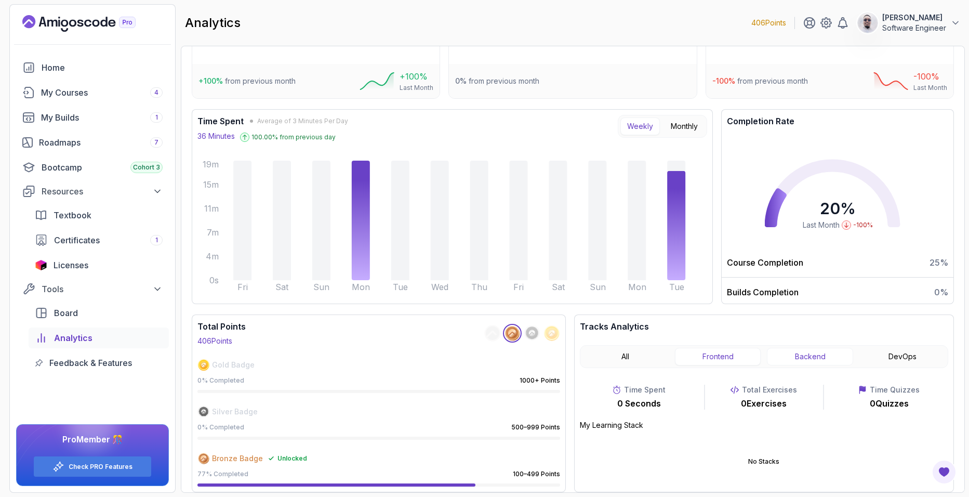
click at [806, 362] on button "Backend" at bounding box center [810, 357] width 86 height 18
click at [842, 459] on div at bounding box center [833, 461] width 21 height 21
drag, startPoint x: 839, startPoint y: 459, endPoint x: 824, endPoint y: 461, distance: 15.7
click at [824, 461] on div at bounding box center [833, 461] width 21 height 21
drag, startPoint x: 824, startPoint y: 461, endPoint x: 831, endPoint y: 461, distance: 6.8
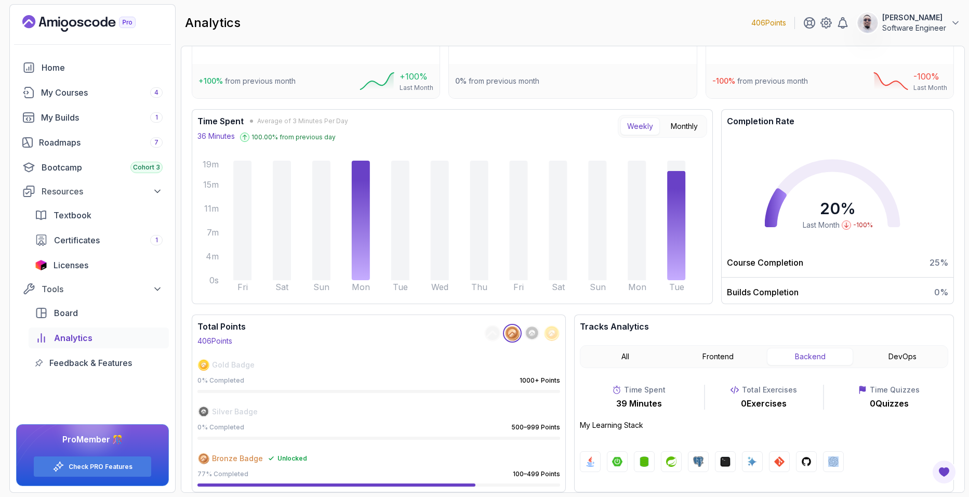
click at [831, 461] on img at bounding box center [833, 461] width 10 height 10
click at [842, 462] on div at bounding box center [833, 461] width 21 height 21
click at [904, 358] on button "DevOps" at bounding box center [903, 357] width 86 height 18
click at [799, 360] on button "Backend" at bounding box center [810, 357] width 86 height 18
click at [653, 349] on button "All" at bounding box center [626, 357] width 86 height 18
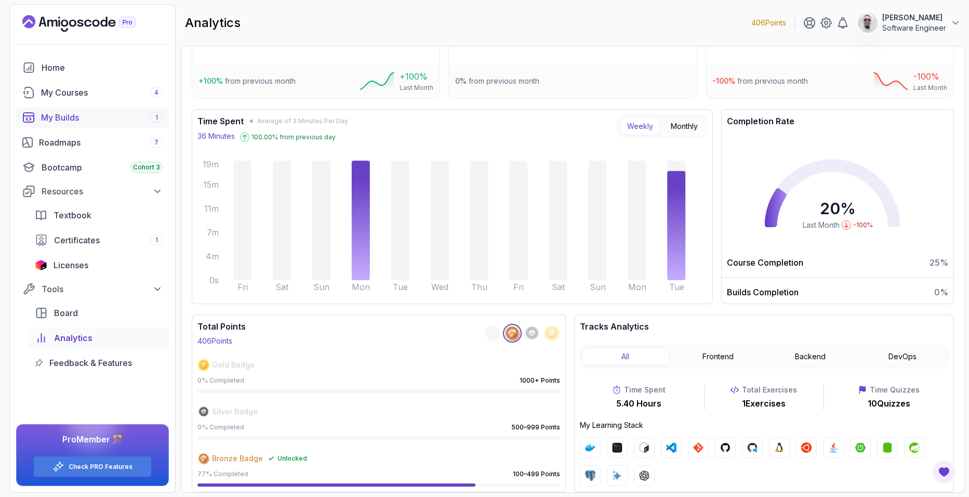
click at [75, 109] on link "My Builds 1" at bounding box center [92, 117] width 153 height 21
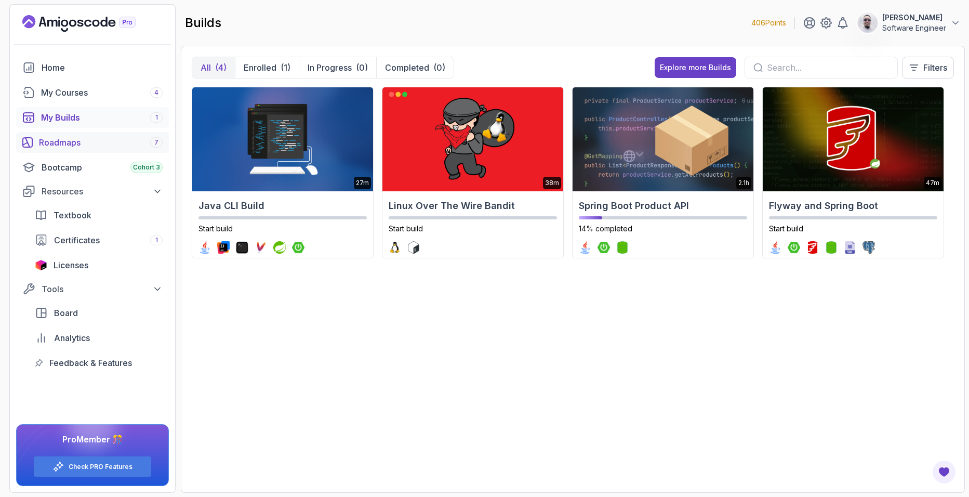
click at [91, 147] on div "Roadmaps 7" at bounding box center [101, 142] width 124 height 12
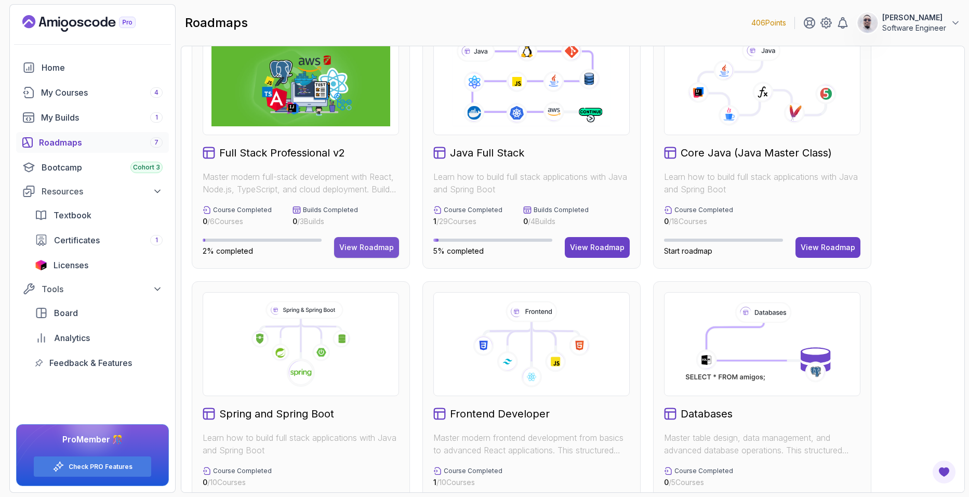
scroll to position [34, 0]
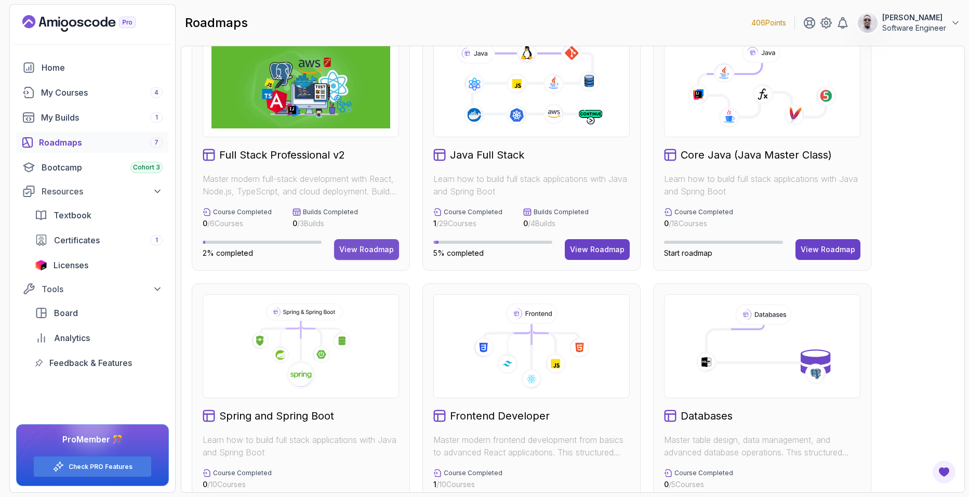
click at [354, 253] on div "View Roadmap" at bounding box center [366, 249] width 55 height 10
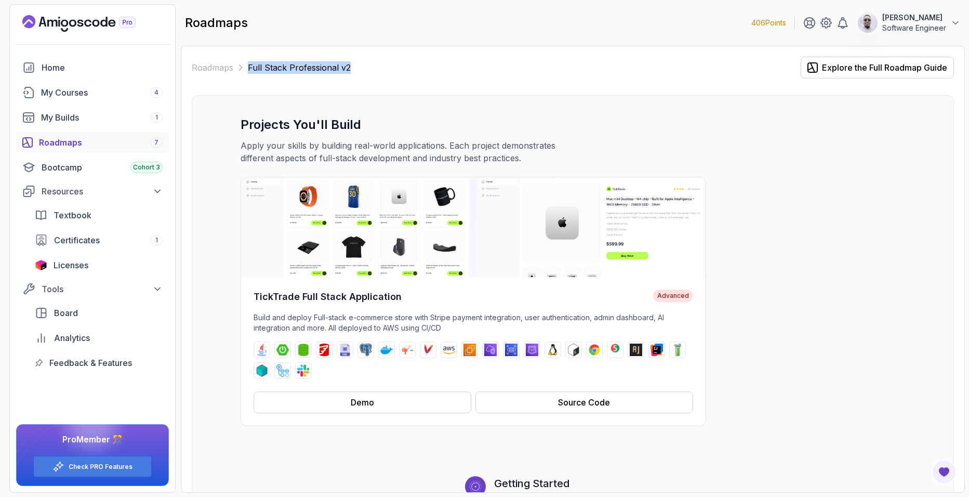
drag, startPoint x: 355, startPoint y: 67, endPoint x: 246, endPoint y: 61, distance: 109.3
click at [246, 61] on div "Roadmaps Full Stack Professional v2 Explore the Full Roadmap Guide" at bounding box center [573, 68] width 762 height 22
drag, startPoint x: 246, startPoint y: 61, endPoint x: 257, endPoint y: 98, distance: 38.8
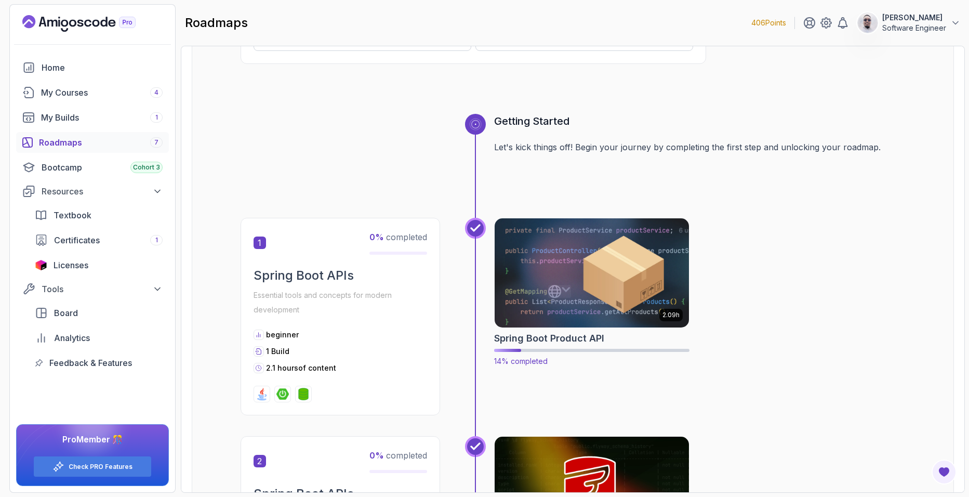
scroll to position [363, 0]
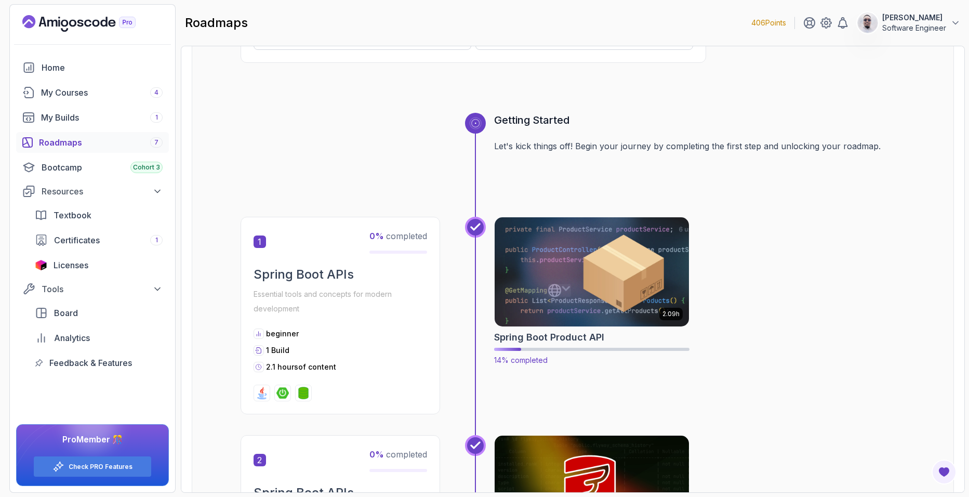
click at [612, 290] on img at bounding box center [592, 272] width 204 height 114
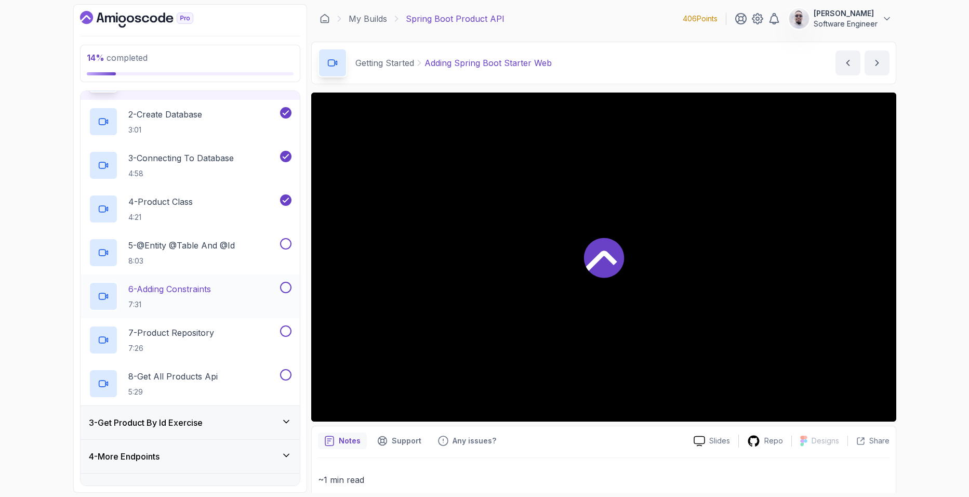
scroll to position [104, 0]
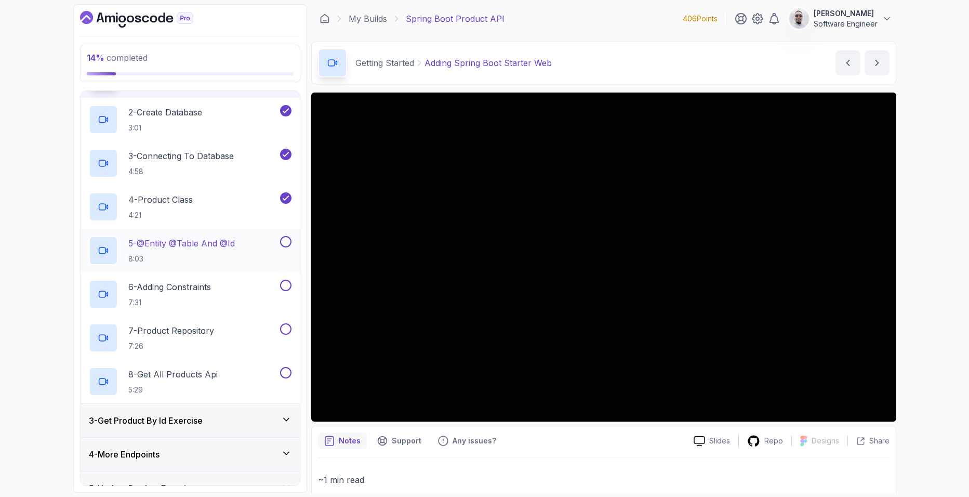
click at [235, 239] on p "5 - @Entity @Table And @Id" at bounding box center [181, 243] width 107 height 12
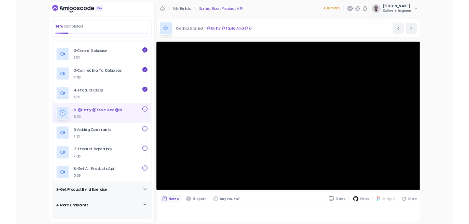
scroll to position [1, 0]
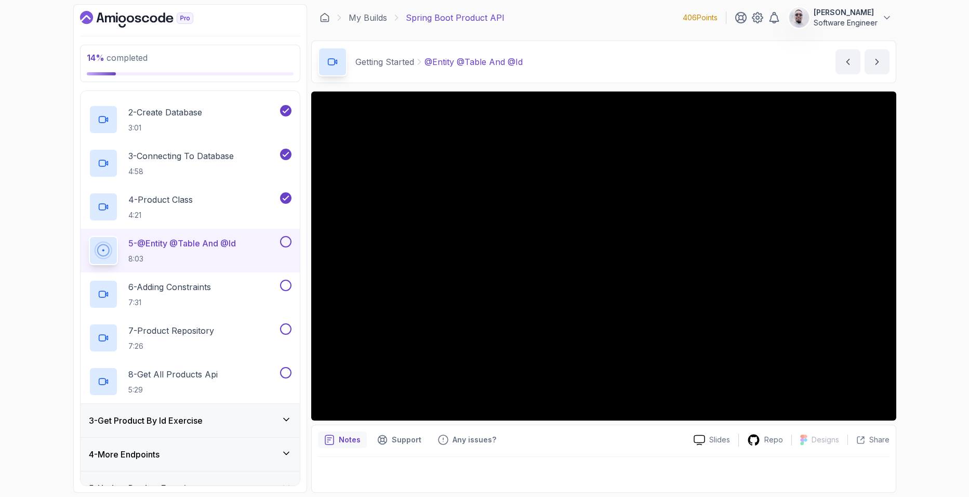
click at [709, 74] on div "Getting Started @Entity @Table And @Id @Entity @Table And @Id by [PERSON_NAME]" at bounding box center [603, 62] width 585 height 43
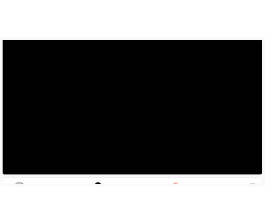
scroll to position [144, 0]
